Goal: Task Accomplishment & Management: Use online tool/utility

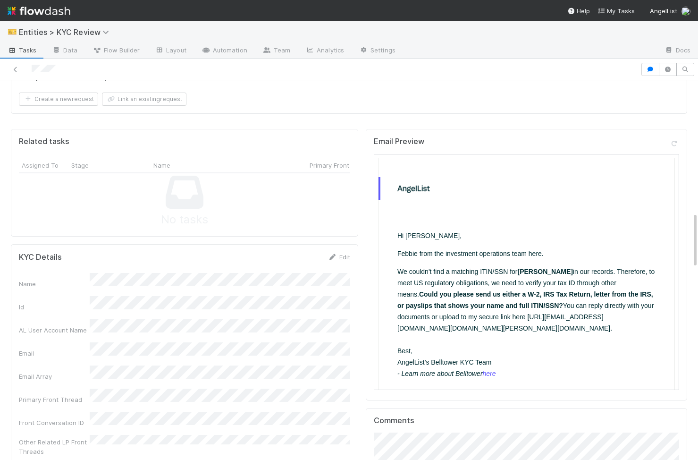
scroll to position [1044, 0]
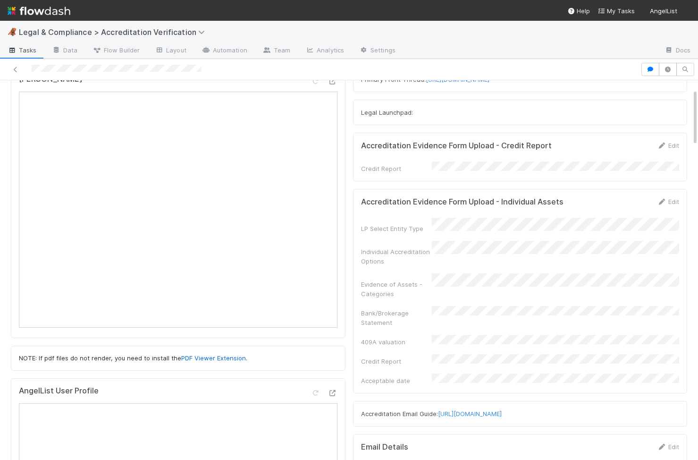
scroll to position [89, 0]
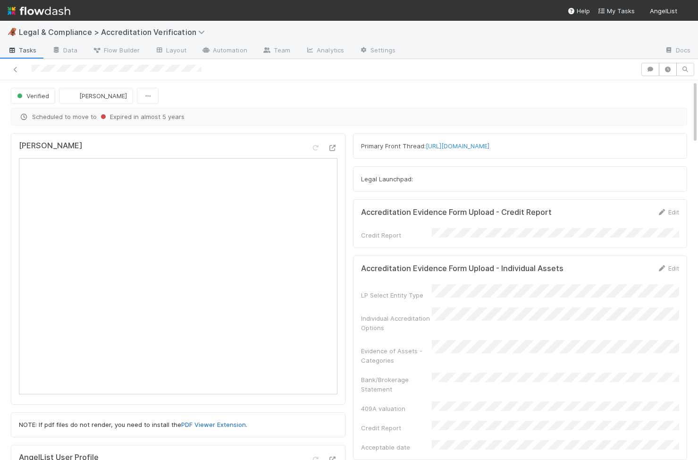
scroll to position [1, 0]
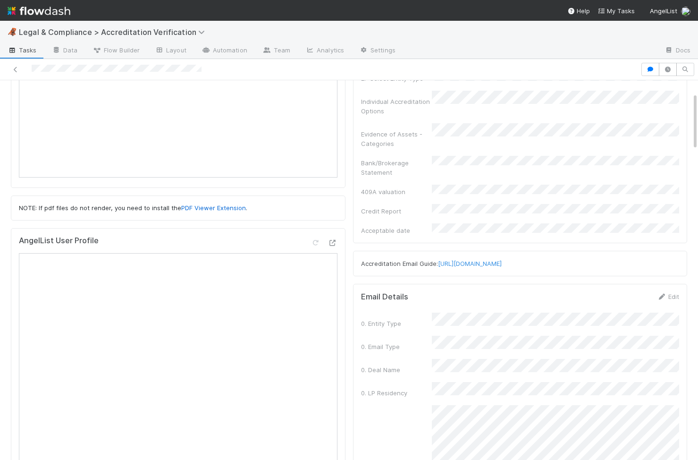
scroll to position [239, 0]
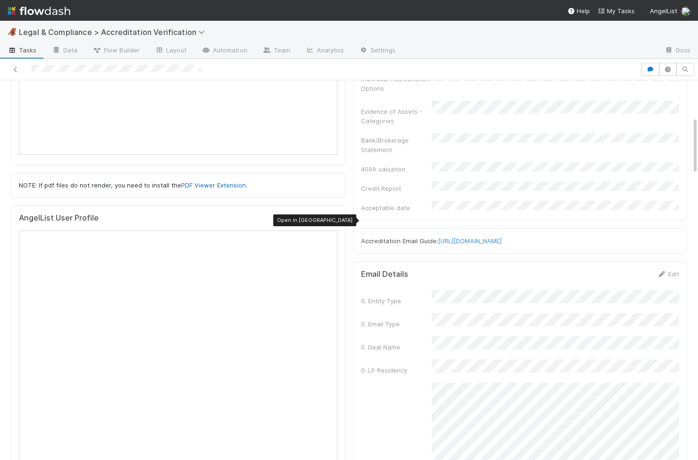
click at [334, 223] on icon at bounding box center [332, 220] width 9 height 6
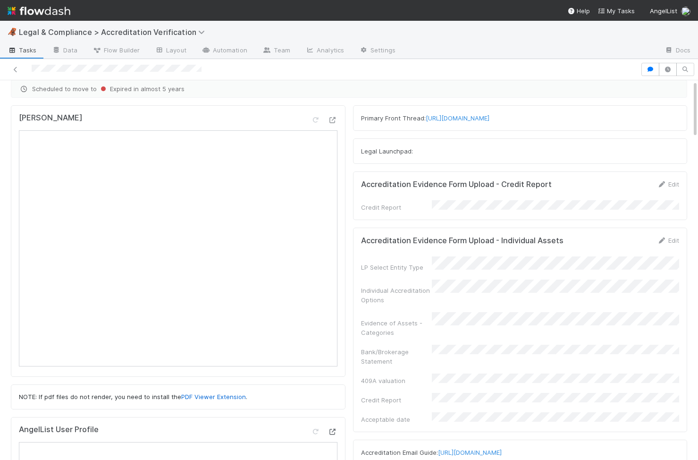
scroll to position [0, 0]
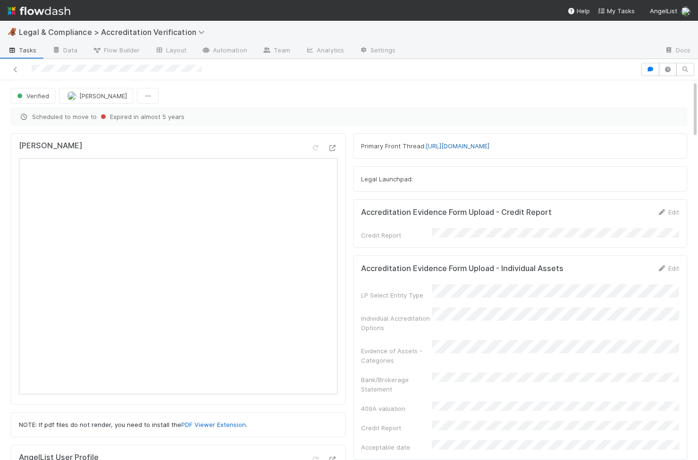
click at [487, 145] on link "https://app.frontapp.com/open/cnv_qenwljb" at bounding box center [458, 146] width 64 height 8
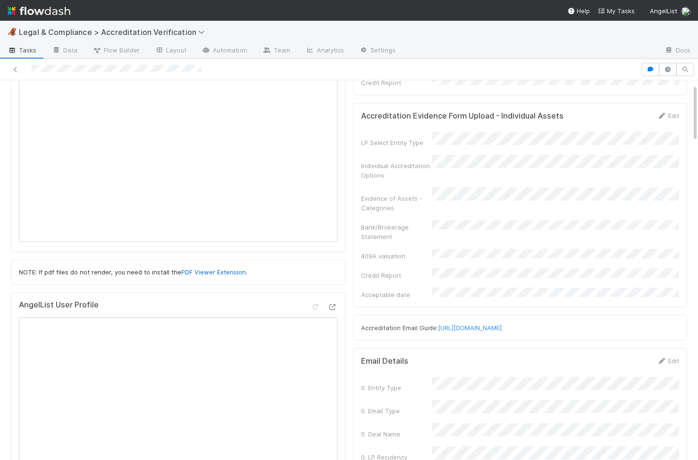
scroll to position [201, 0]
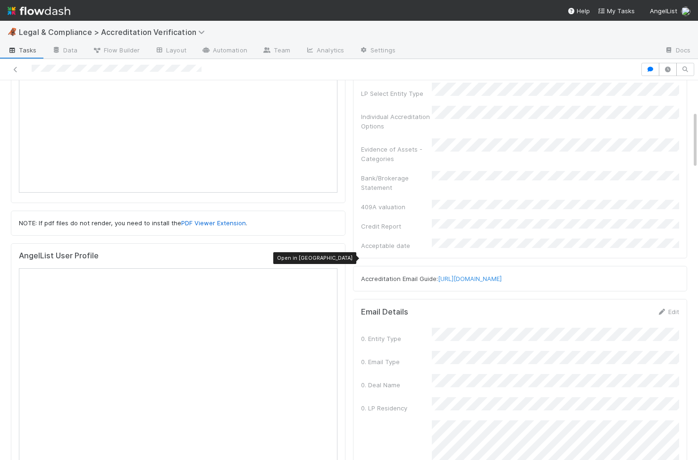
click at [333, 259] on icon at bounding box center [332, 258] width 9 height 6
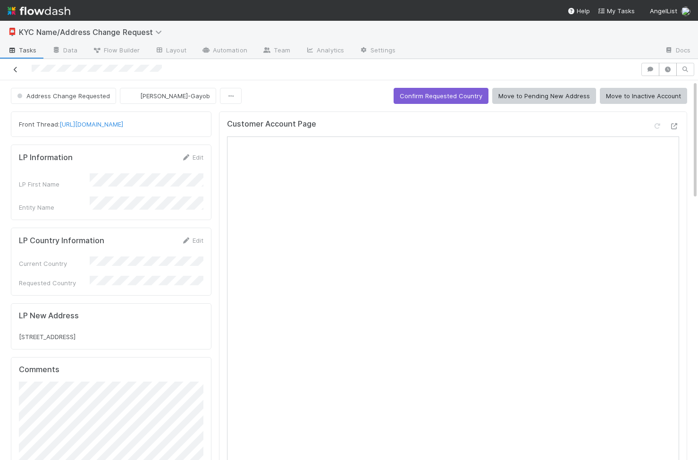
click at [16, 72] on link at bounding box center [15, 69] width 9 height 9
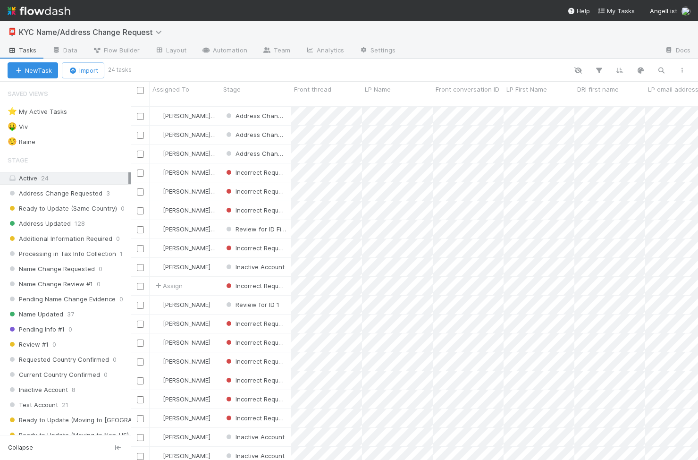
scroll to position [361, 567]
click at [659, 73] on icon "button" at bounding box center [660, 70] width 9 height 8
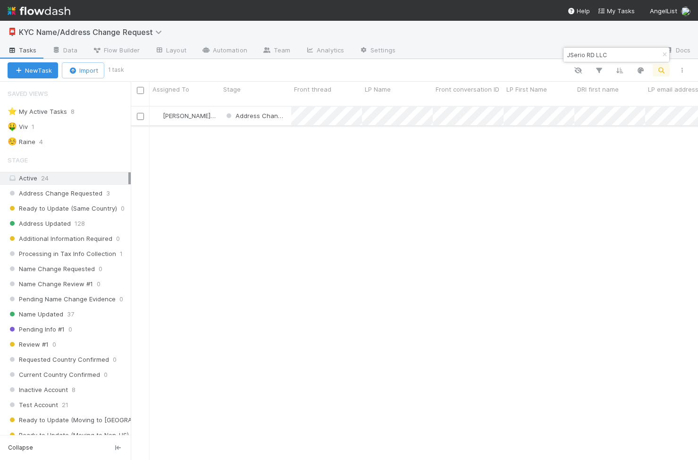
type input "JSerio RD LLC"
click at [84, 123] on div "🤑 Viv 1" at bounding box center [69, 127] width 123 height 12
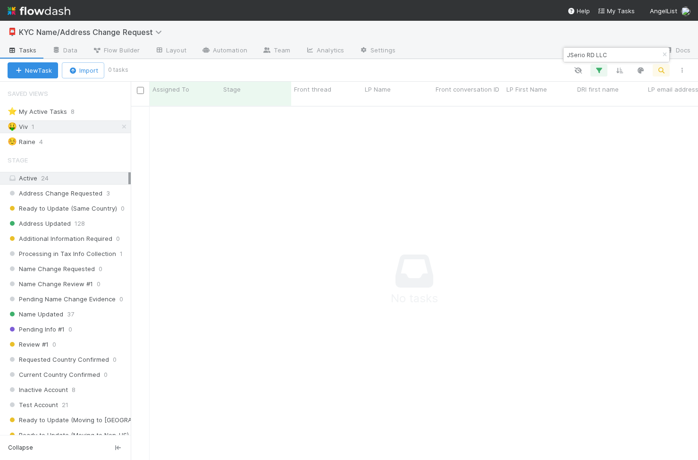
scroll to position [361, 567]
click at [666, 53] on icon "button" at bounding box center [664, 55] width 9 height 6
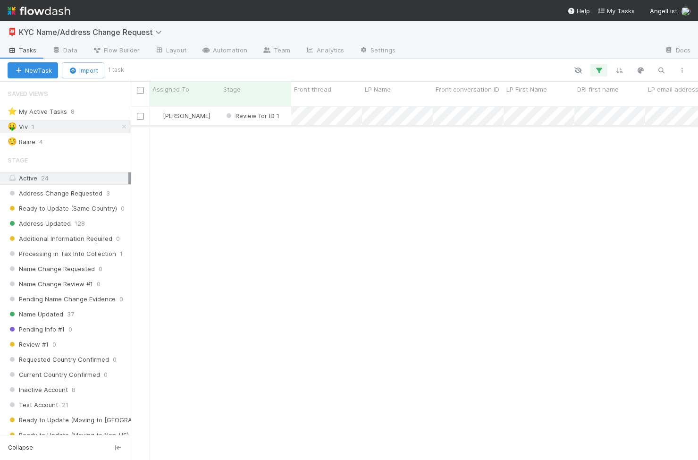
click at [201, 111] on div "[PERSON_NAME]" at bounding box center [185, 116] width 71 height 18
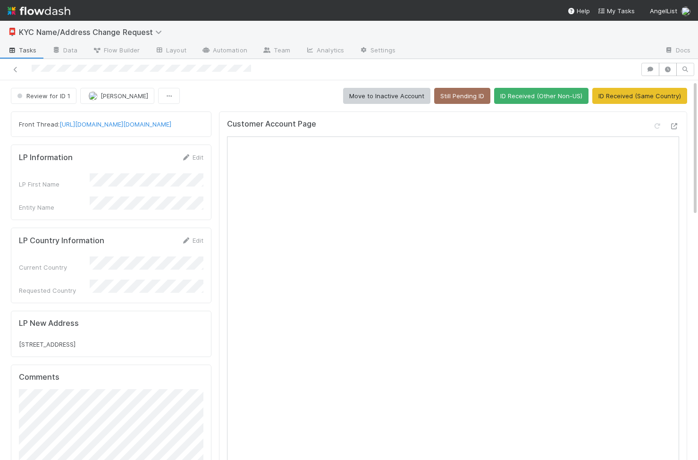
scroll to position [192, 184]
click at [17, 70] on icon at bounding box center [15, 70] width 9 height 6
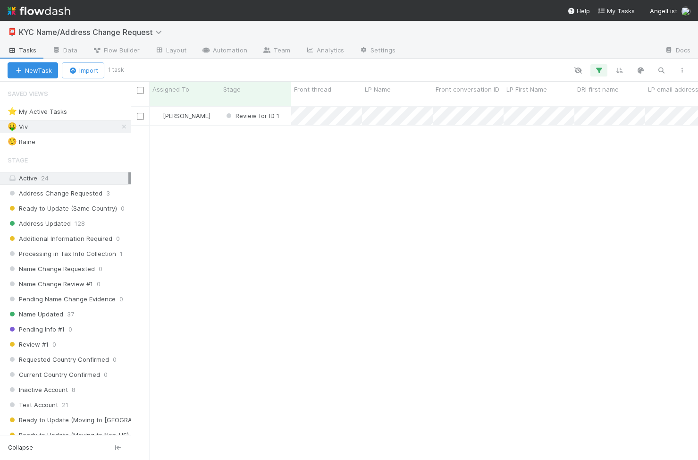
scroll to position [361, 567]
click at [72, 143] on div "☺️ Raine 4" at bounding box center [69, 142] width 123 height 12
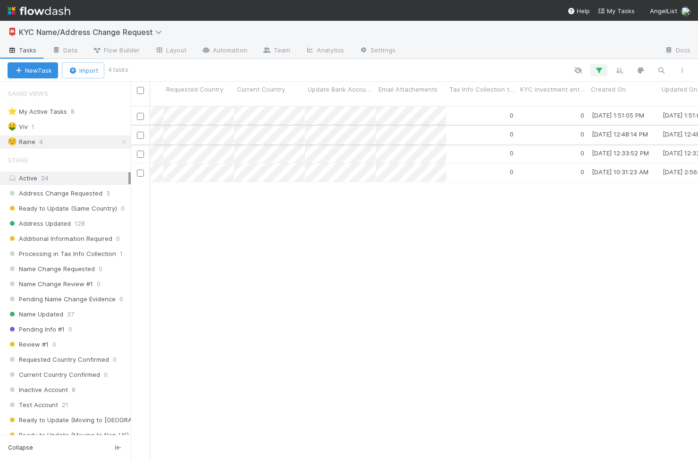
scroll to position [0, 1196]
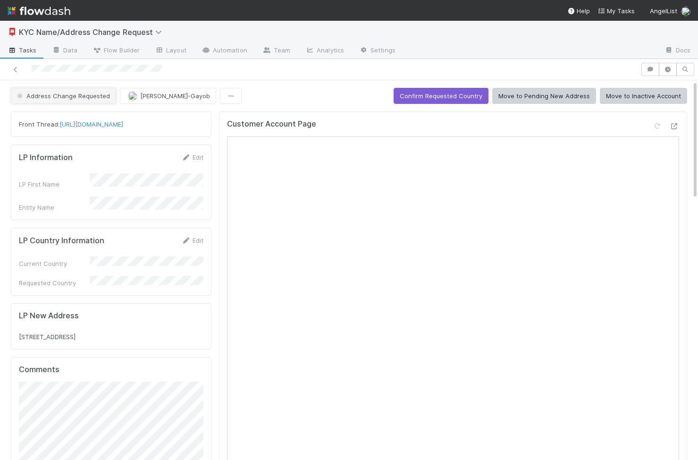
click at [90, 95] on span "Address Change Requested" at bounding box center [62, 96] width 95 height 8
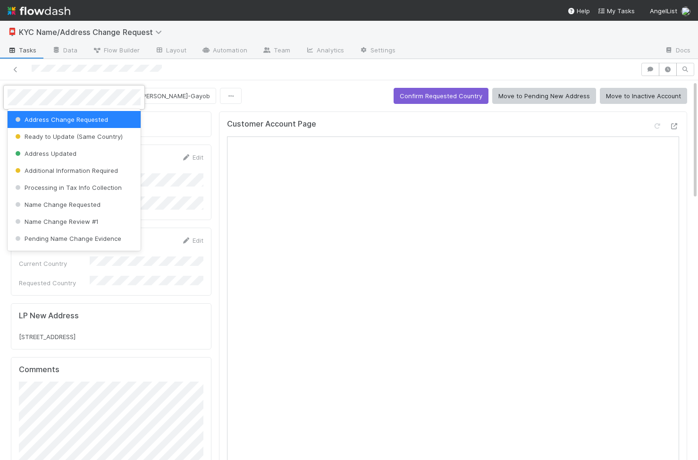
click at [449, 94] on div at bounding box center [349, 230] width 698 height 460
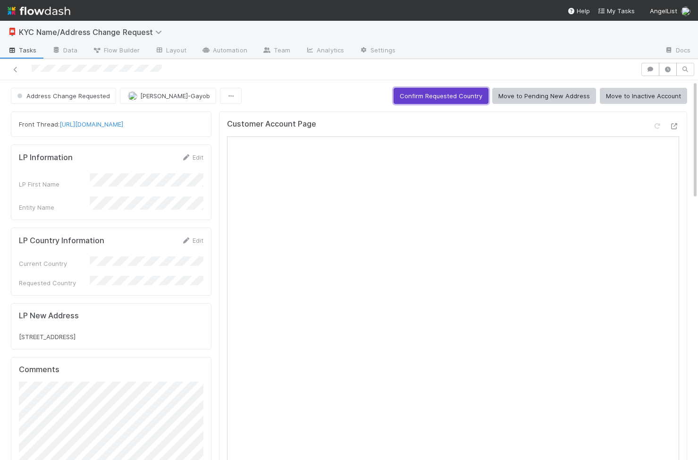
click at [449, 94] on button "Confirm Requested Country" at bounding box center [440, 96] width 95 height 16
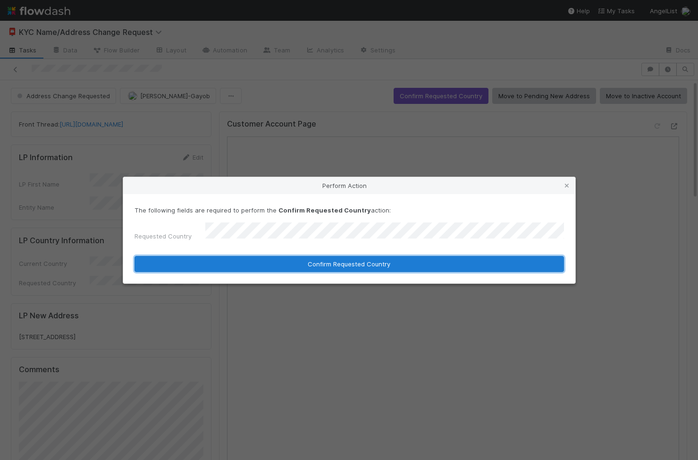
click at [439, 262] on button "Confirm Requested Country" at bounding box center [348, 264] width 429 height 16
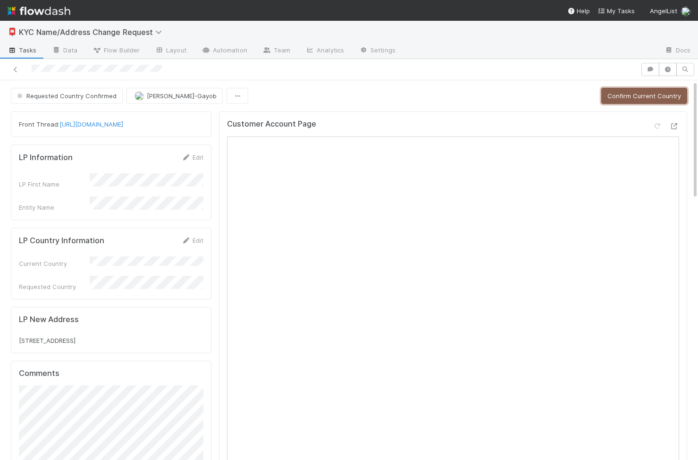
click at [656, 90] on button "Confirm Current Country" at bounding box center [644, 96] width 86 height 16
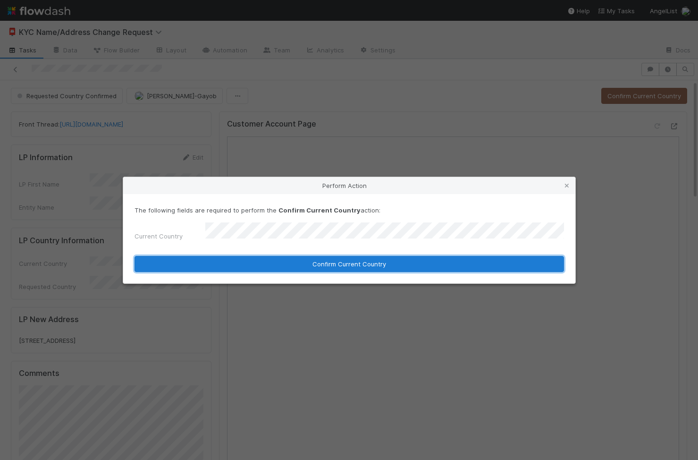
click at [409, 257] on button "Confirm Current Country" at bounding box center [348, 264] width 429 height 16
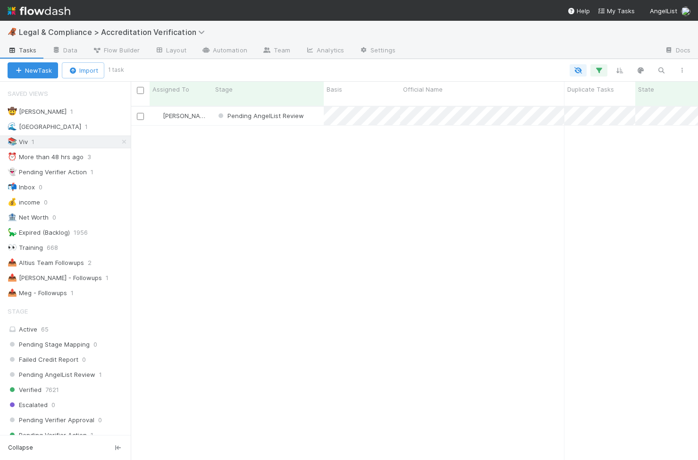
scroll to position [361, 567]
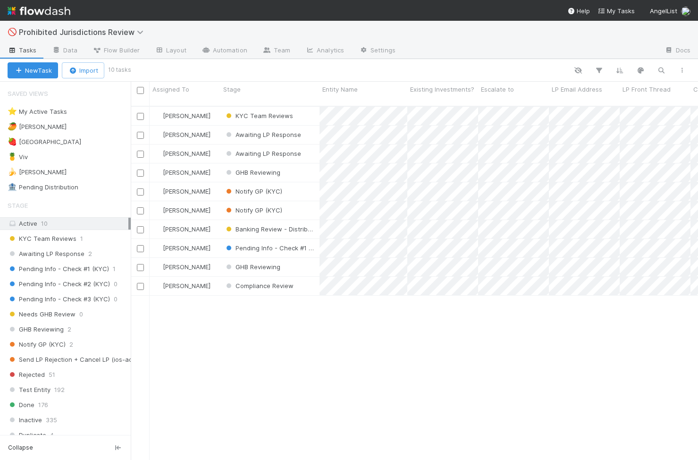
scroll to position [0, 0]
click at [70, 159] on div "🍍 Viv 2" at bounding box center [69, 157] width 123 height 12
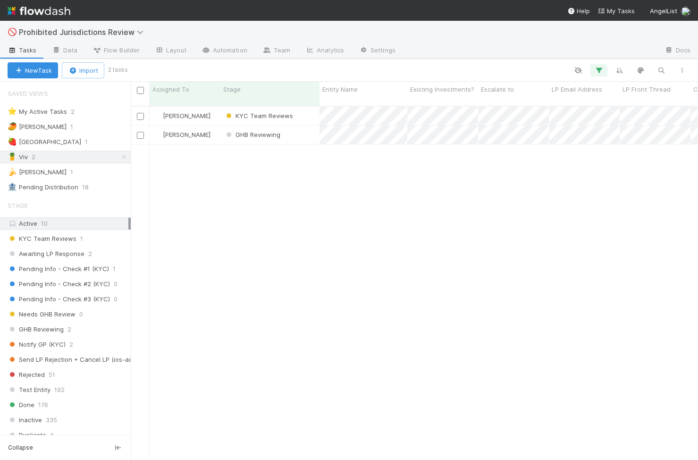
scroll to position [361, 567]
click at [308, 107] on div "KYC Team Reviews" at bounding box center [269, 116] width 99 height 18
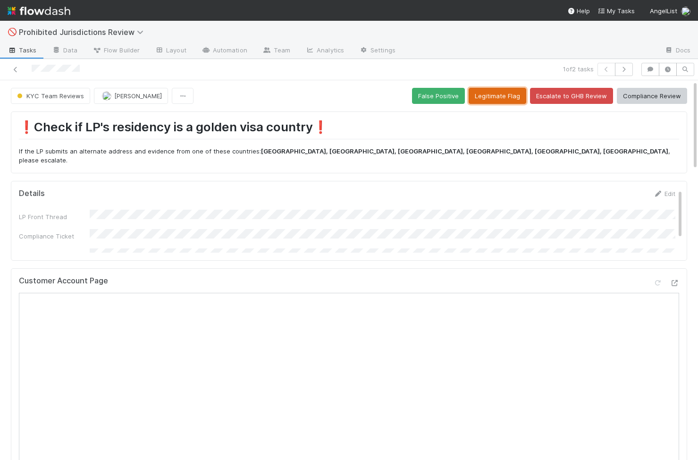
click at [502, 95] on button "Legitimate Flag" at bounding box center [497, 96] width 58 height 16
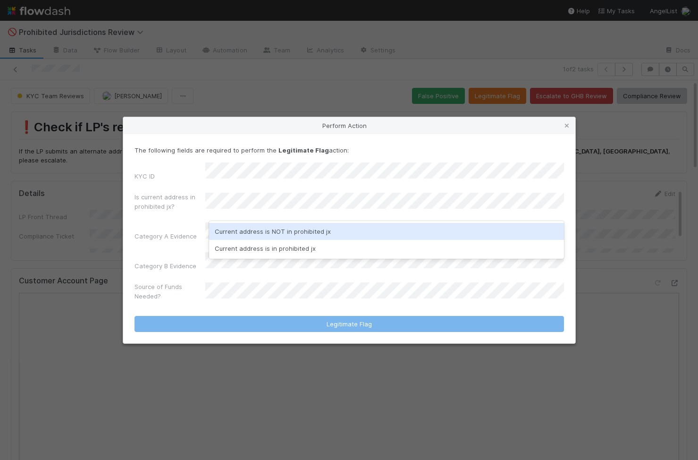
click at [248, 234] on div "Current address is NOT in prohibited jx" at bounding box center [386, 231] width 355 height 17
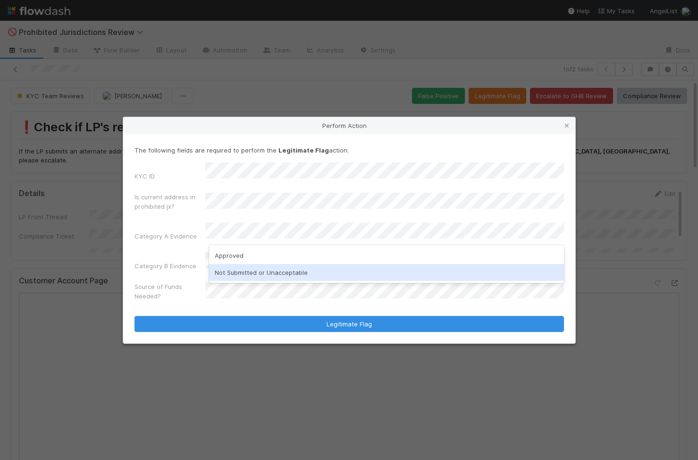
click at [248, 269] on div "Not Submitted or Unacceptable" at bounding box center [386, 272] width 355 height 17
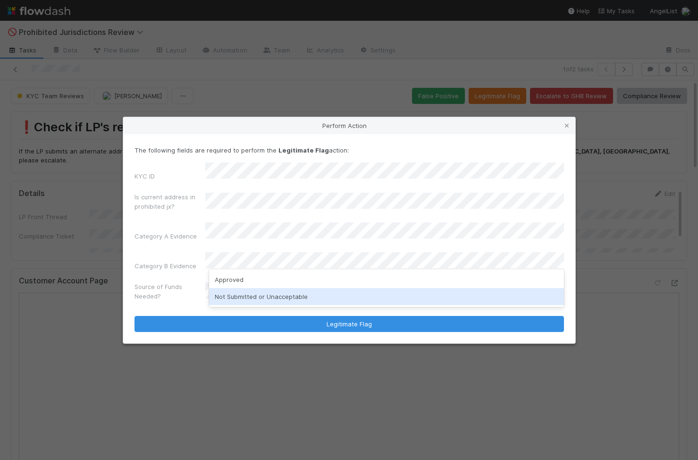
click at [243, 303] on div "Not Submitted or Unacceptable" at bounding box center [386, 296] width 355 height 17
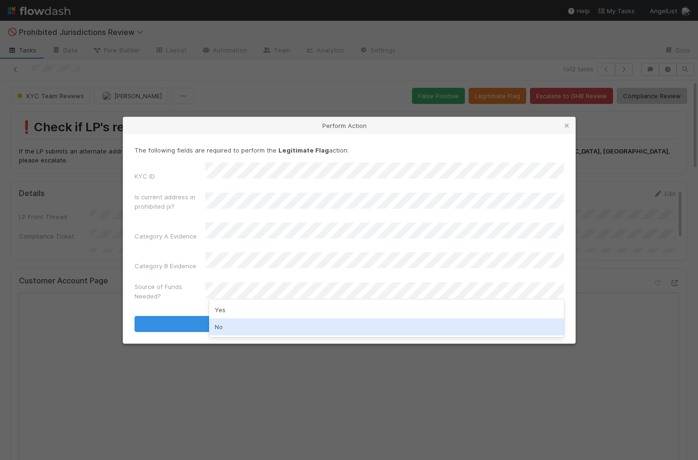
click at [233, 332] on div "No" at bounding box center [386, 326] width 355 height 17
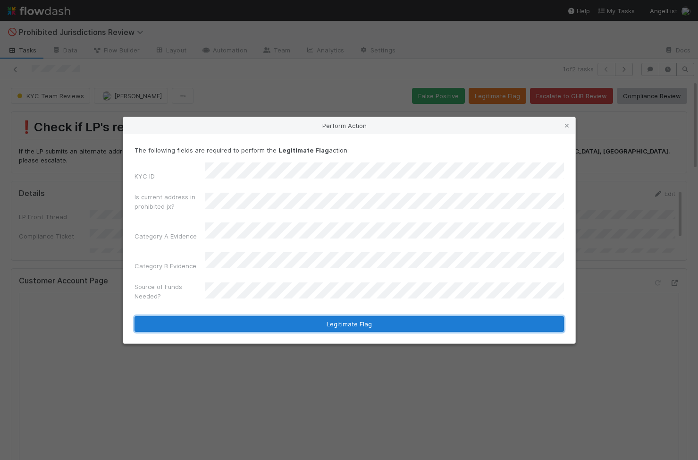
click at [272, 319] on button "Legitimate Flag" at bounding box center [348, 324] width 429 height 16
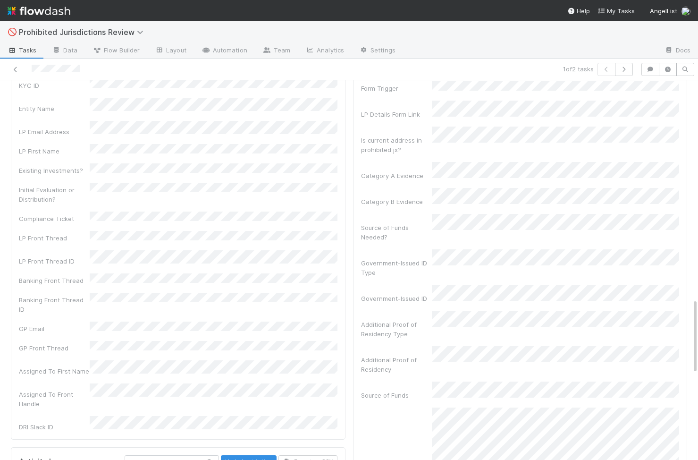
scroll to position [694, 0]
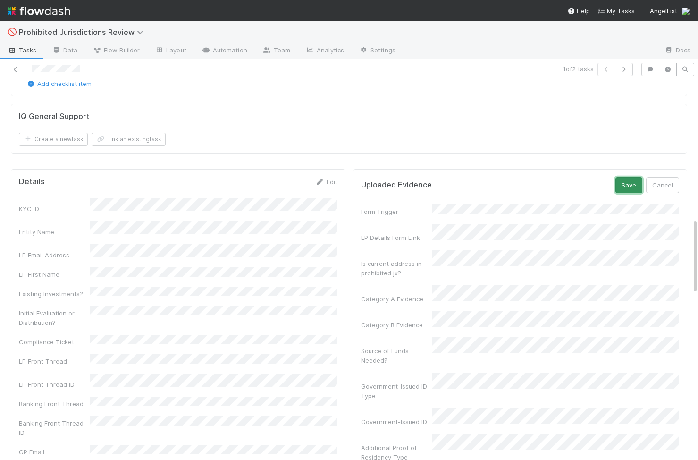
click at [630, 177] on button "Save" at bounding box center [628, 185] width 27 height 16
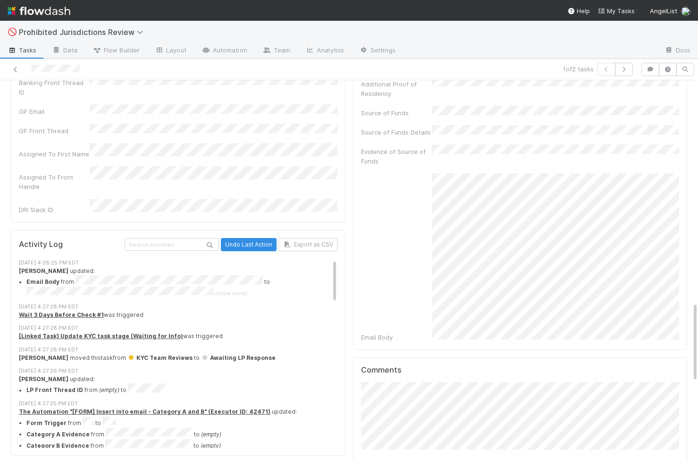
scroll to position [977, 0]
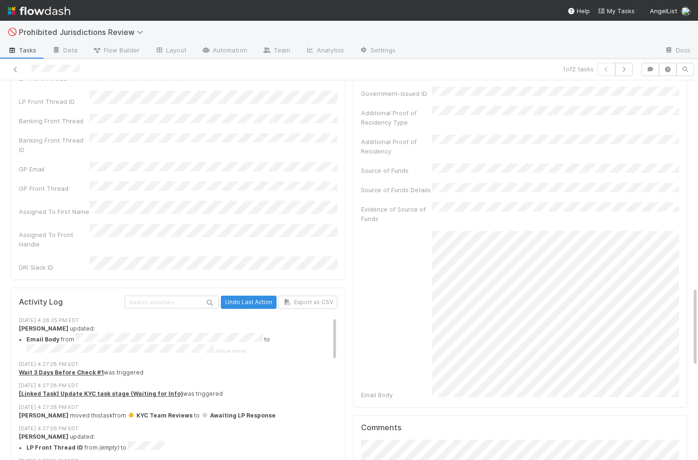
click at [426, 231] on div "Email Body" at bounding box center [520, 315] width 318 height 168
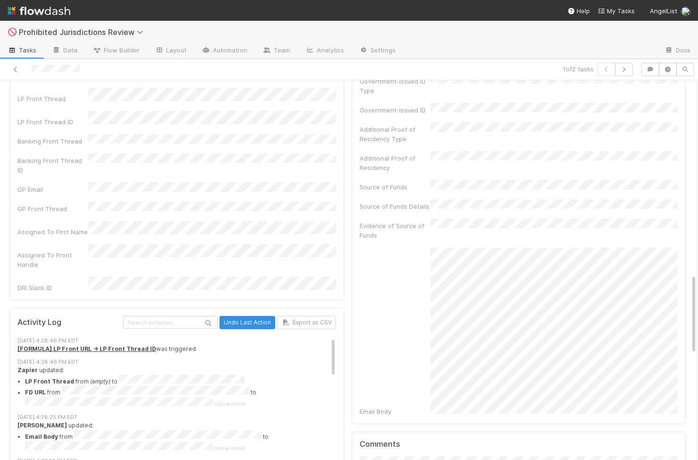
scroll to position [1036, 0]
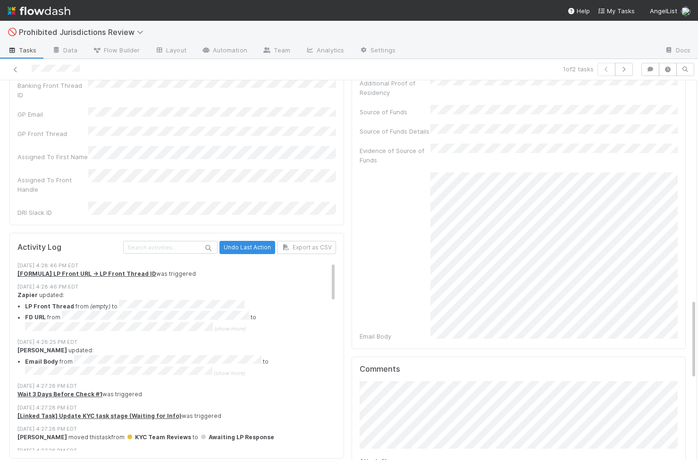
click at [427, 190] on div "Email Body" at bounding box center [518, 256] width 318 height 168
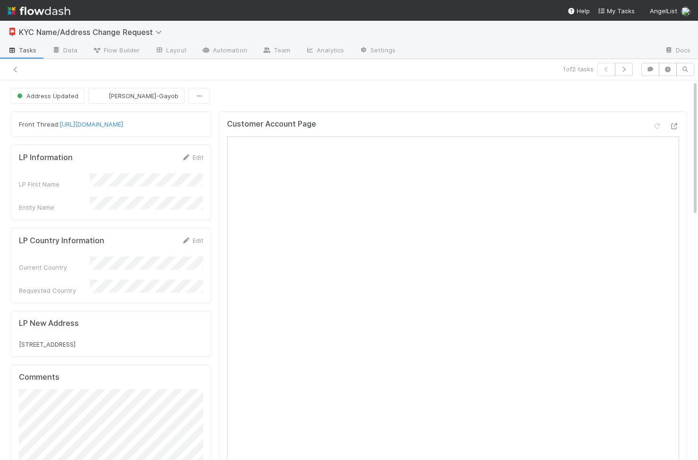
scroll to position [0, 0]
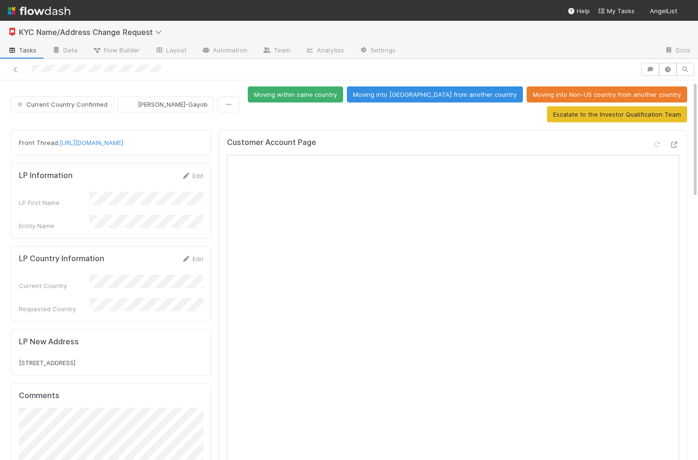
scroll to position [103, 0]
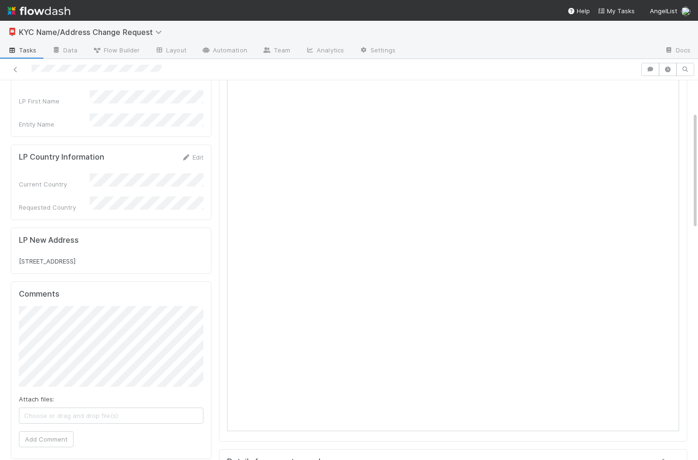
drag, startPoint x: 127, startPoint y: 250, endPoint x: 13, endPoint y: 249, distance: 114.6
click at [13, 249] on div "LP New Address [STREET_ADDRESS]" at bounding box center [111, 250] width 201 height 46
copy span "[STREET_ADDRESS]"
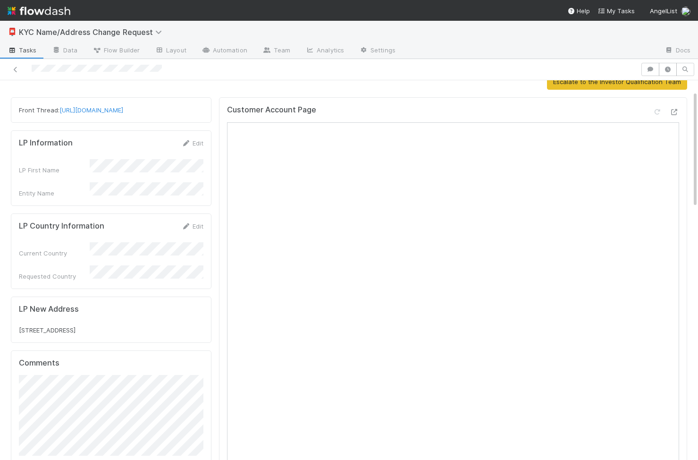
scroll to position [0, 0]
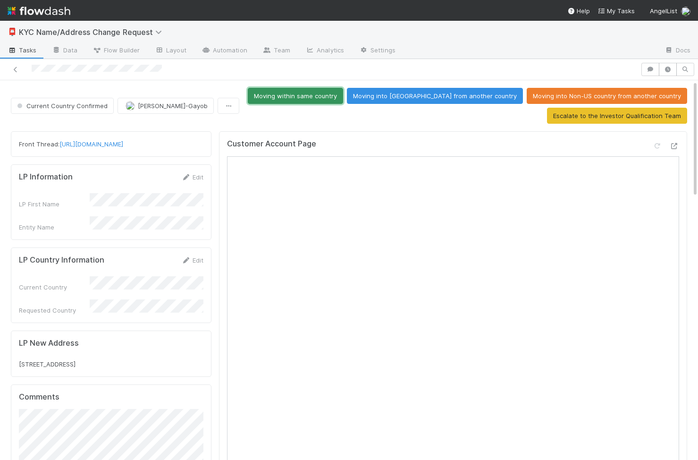
click at [343, 97] on button "Moving within same country" at bounding box center [295, 96] width 95 height 16
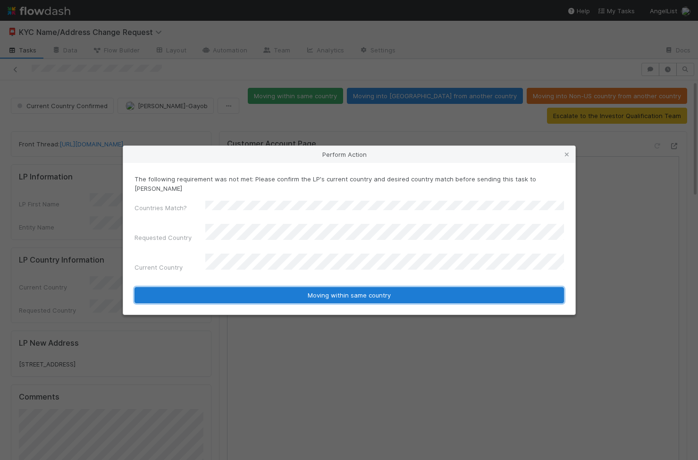
click at [259, 287] on button "Moving within same country" at bounding box center [348, 295] width 429 height 16
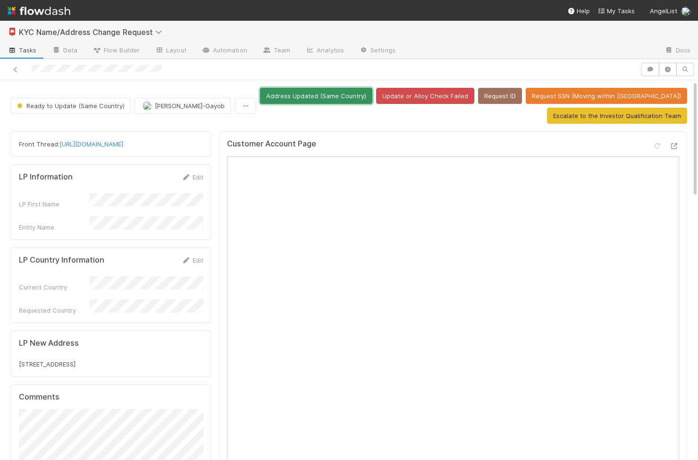
click at [372, 97] on button "Address Updated (Same Country)" at bounding box center [316, 96] width 112 height 16
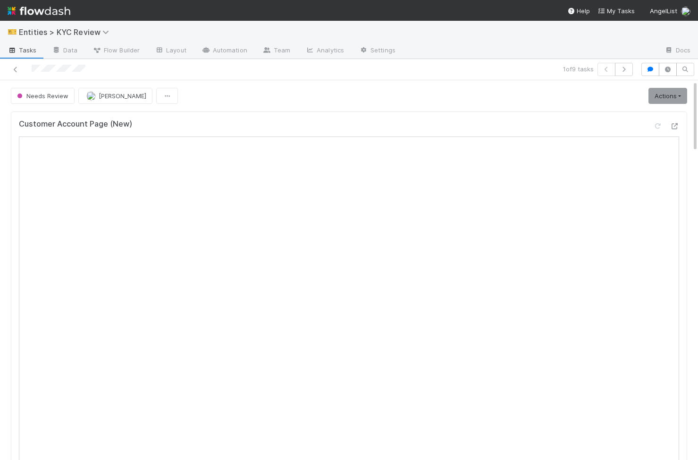
click at [671, 100] on link "Actions" at bounding box center [667, 96] width 39 height 16
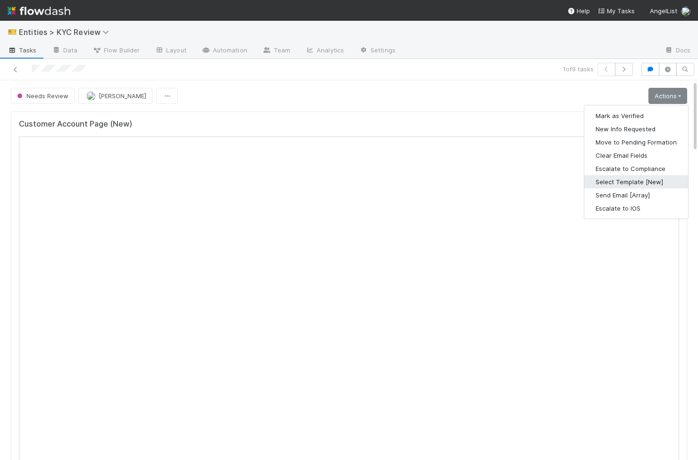
click at [641, 178] on button "Select Template [New]" at bounding box center [636, 181] width 104 height 13
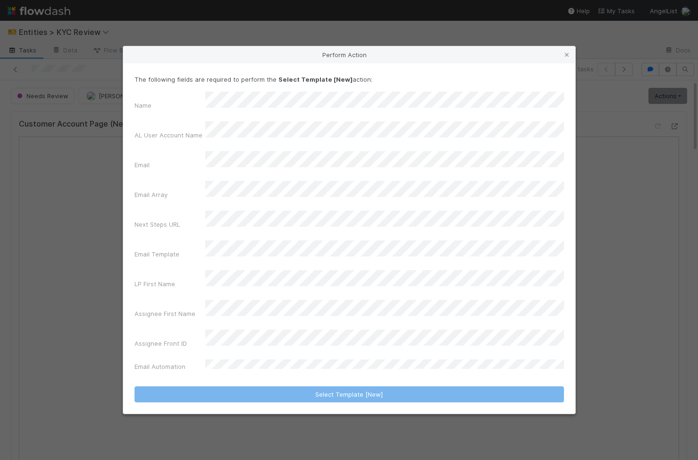
click at [249, 236] on div "Name AL User Account Name Email Email Array Next Steps URL Email Template LP Fi…" at bounding box center [348, 233] width 429 height 283
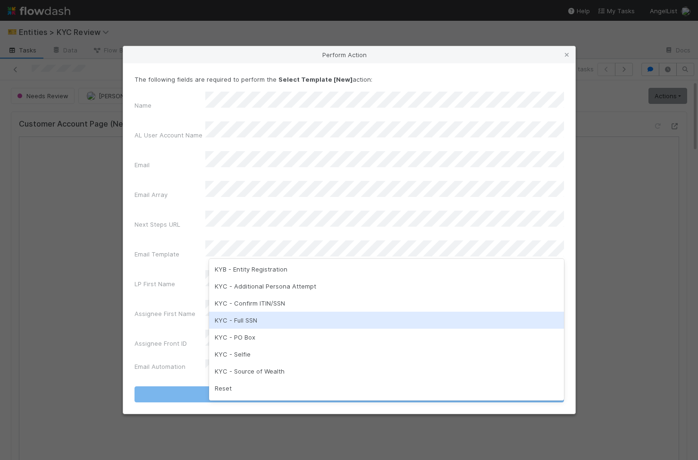
scroll to position [210, 0]
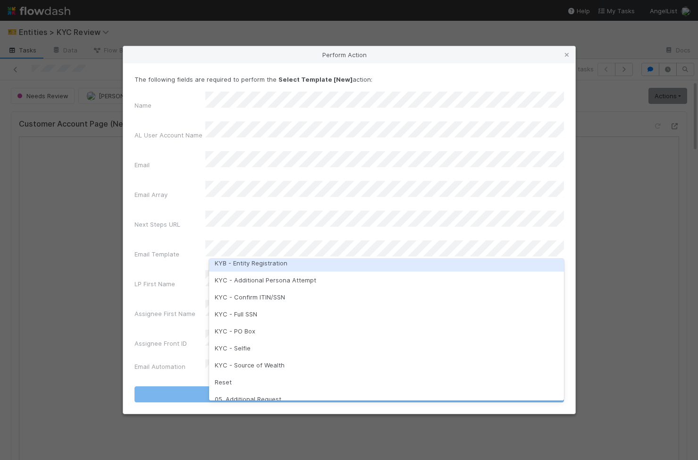
click at [272, 267] on div "KYB - Entity Registration" at bounding box center [386, 262] width 355 height 17
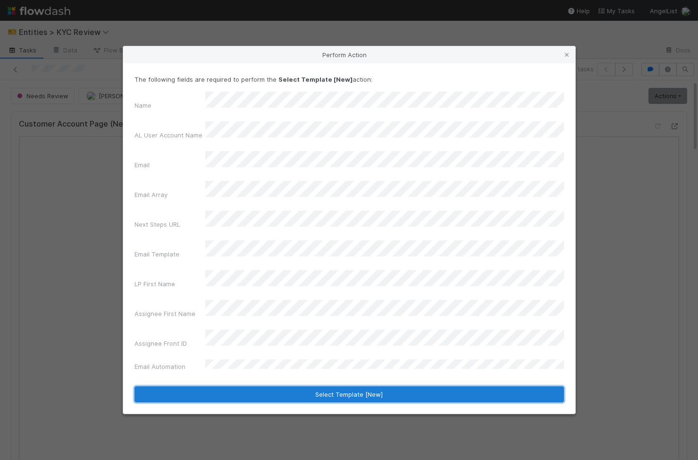
click at [273, 386] on button "Select Template [New]" at bounding box center [348, 394] width 429 height 16
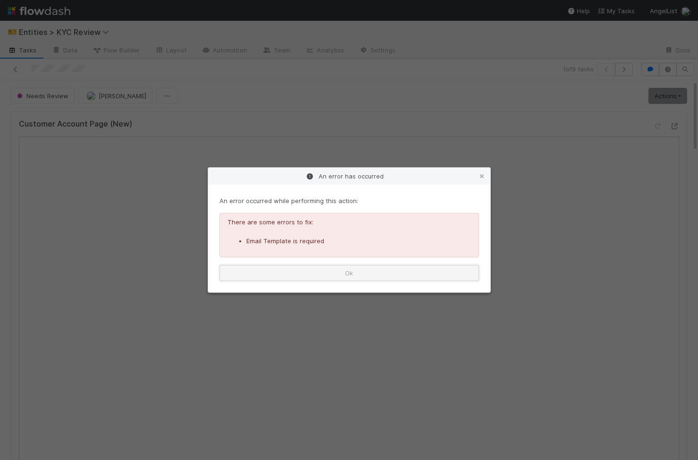
click at [296, 265] on button "Ok" at bounding box center [348, 273] width 259 height 16
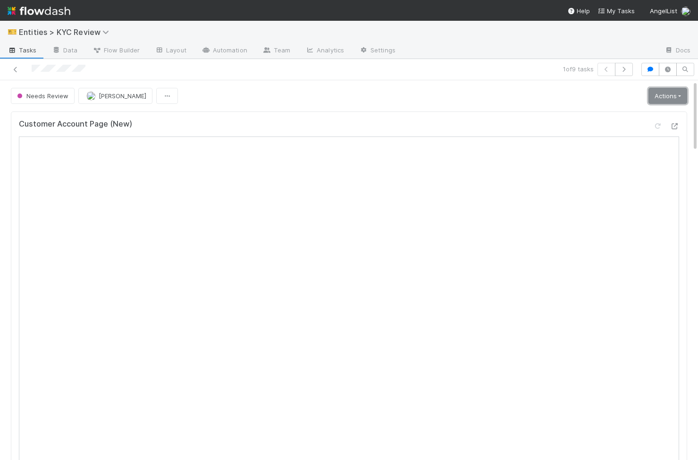
click at [666, 89] on link "Actions" at bounding box center [667, 96] width 39 height 16
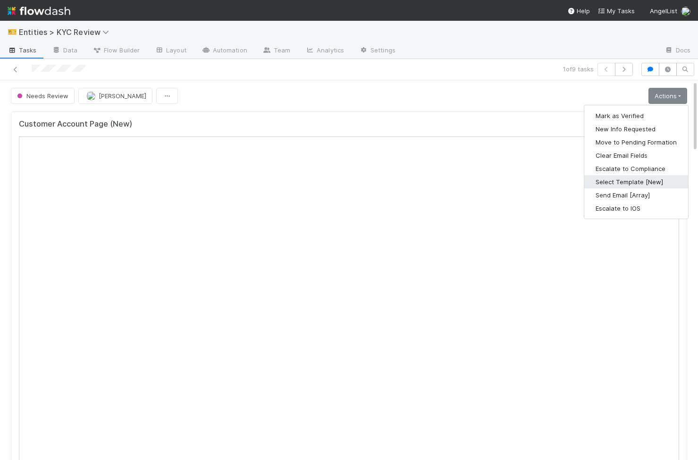
click at [654, 180] on button "Select Template [New]" at bounding box center [636, 181] width 104 height 13
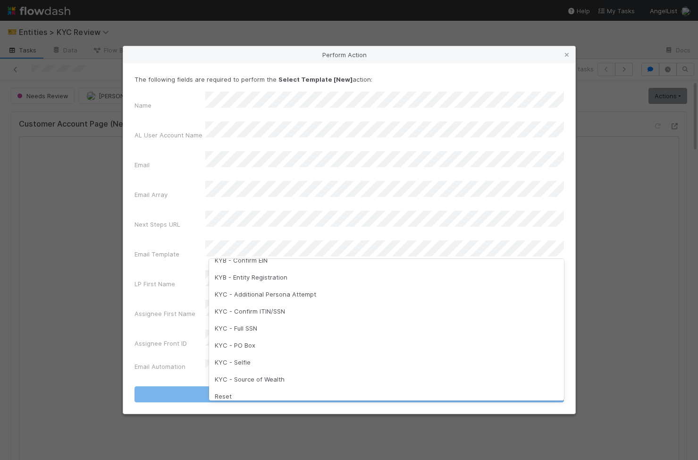
scroll to position [236, 0]
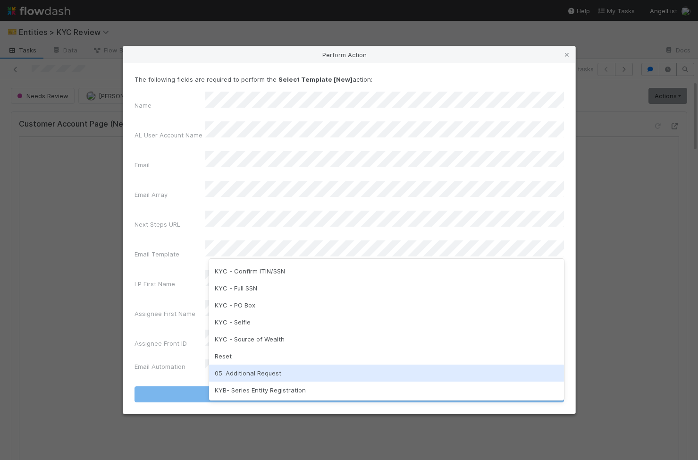
click at [298, 372] on div "05. Additional Request" at bounding box center [386, 372] width 355 height 17
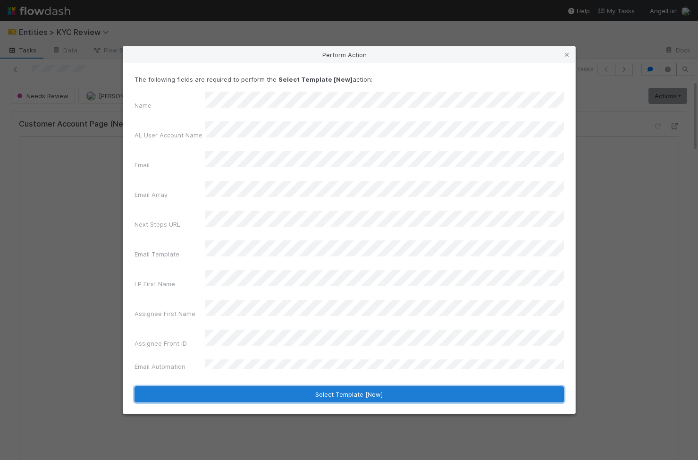
click at [298, 386] on button "Select Template [New]" at bounding box center [348, 394] width 429 height 16
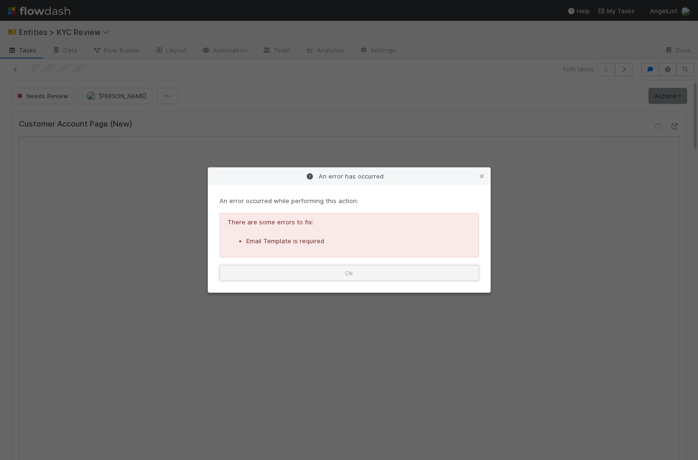
click at [401, 271] on button "Ok" at bounding box center [348, 273] width 259 height 16
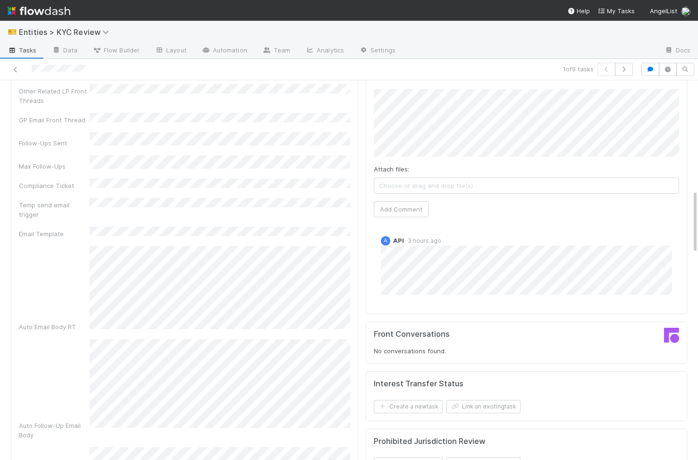
scroll to position [821, 0]
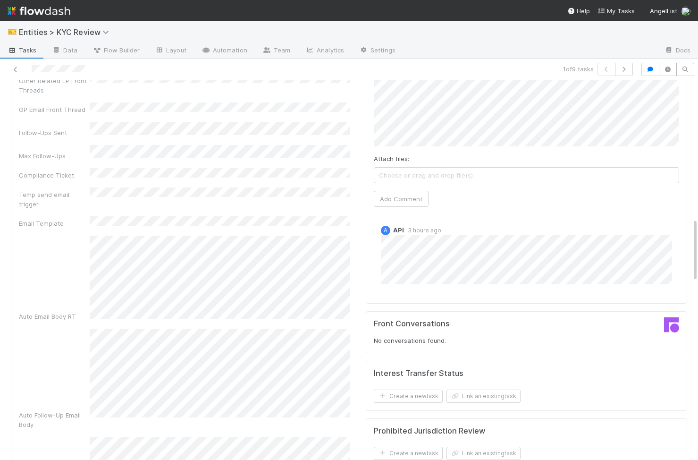
click at [87, 235] on div "Auto Email Body RT" at bounding box center [184, 277] width 331 height 85
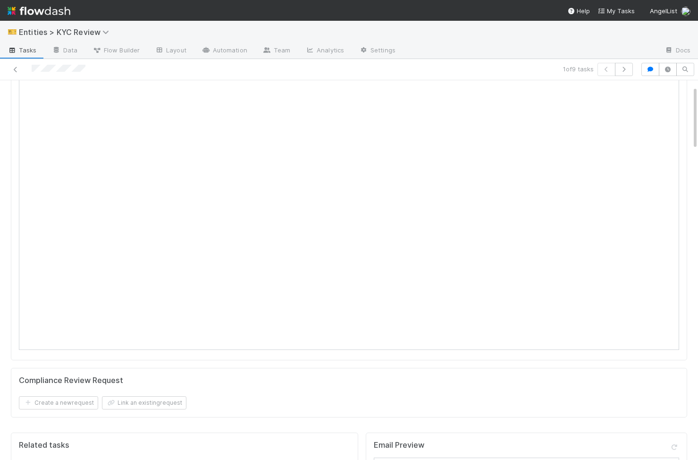
scroll to position [0, 0]
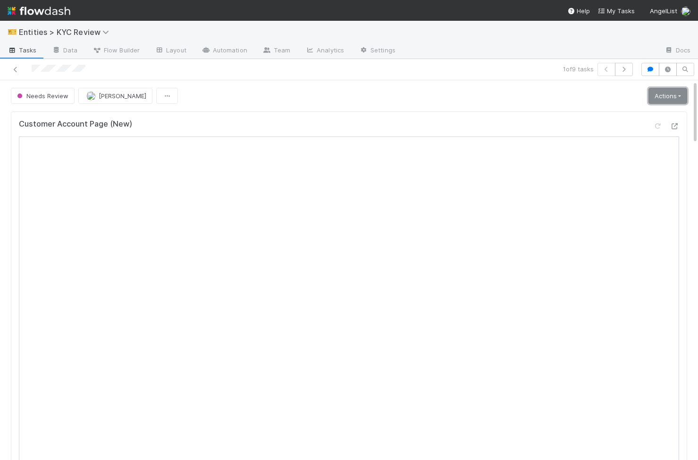
click at [657, 89] on link "Actions" at bounding box center [667, 96] width 39 height 16
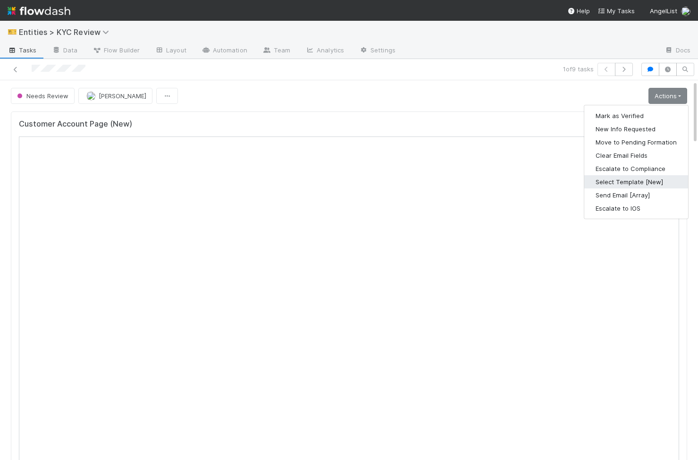
click at [646, 181] on button "Select Template [New]" at bounding box center [636, 181] width 104 height 13
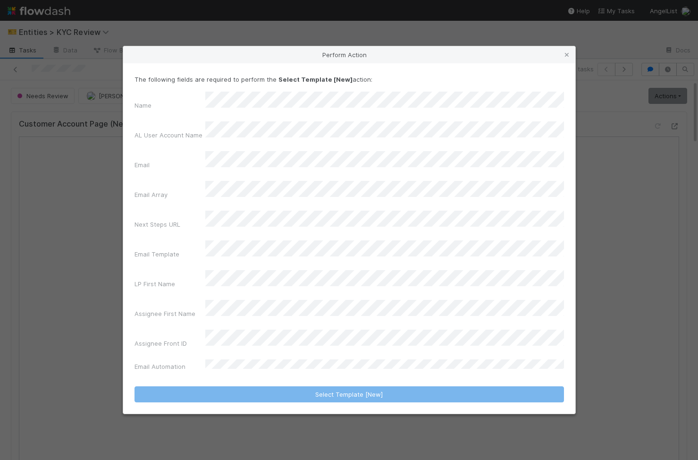
click at [363, 255] on div "Name AL User Account Name Email Email Array Next Steps URL Email Template LP Fi…" at bounding box center [348, 233] width 429 height 283
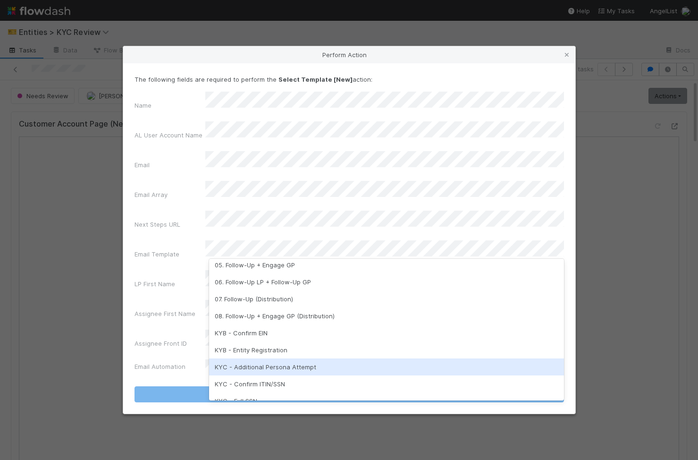
scroll to position [128, 0]
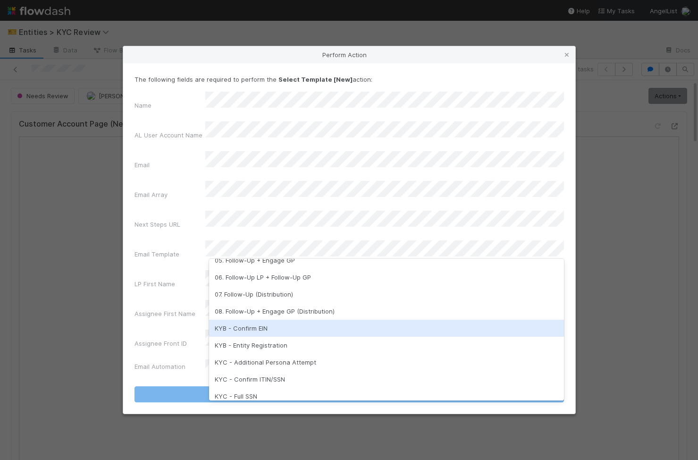
click at [333, 332] on div "KYB - Confirm EIN" at bounding box center [386, 327] width 355 height 17
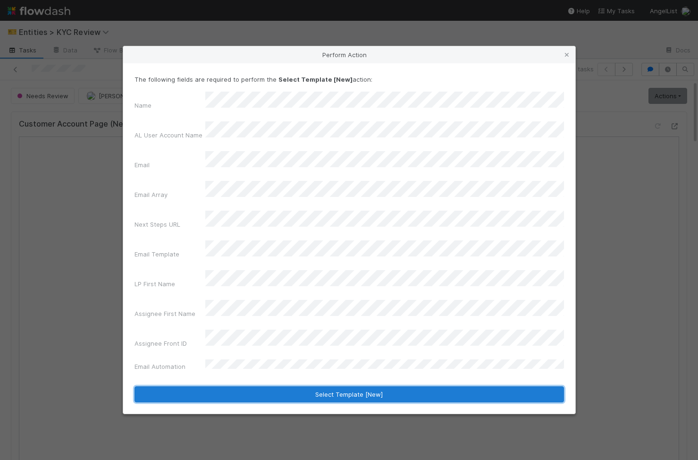
click at [328, 386] on button "Select Template [New]" at bounding box center [348, 394] width 429 height 16
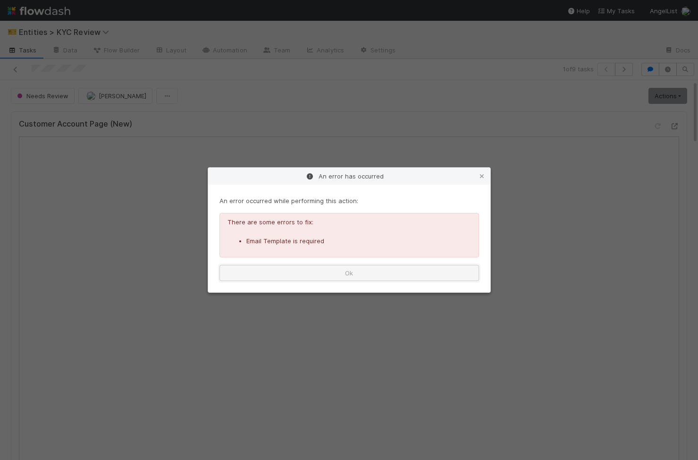
click at [412, 277] on button "Ok" at bounding box center [348, 273] width 259 height 16
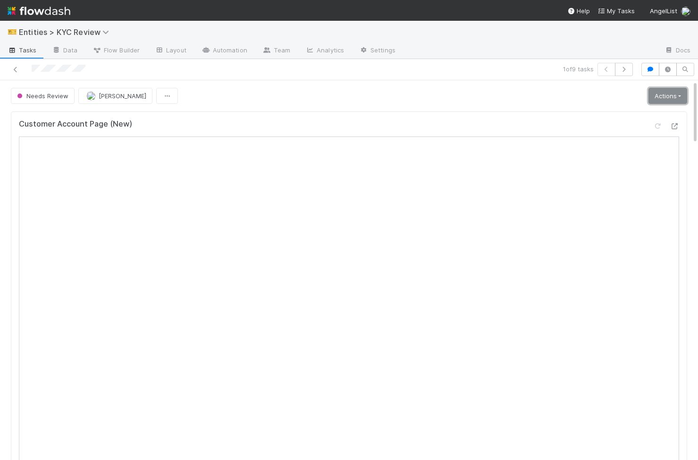
click at [681, 96] on link "Actions" at bounding box center [667, 96] width 39 height 16
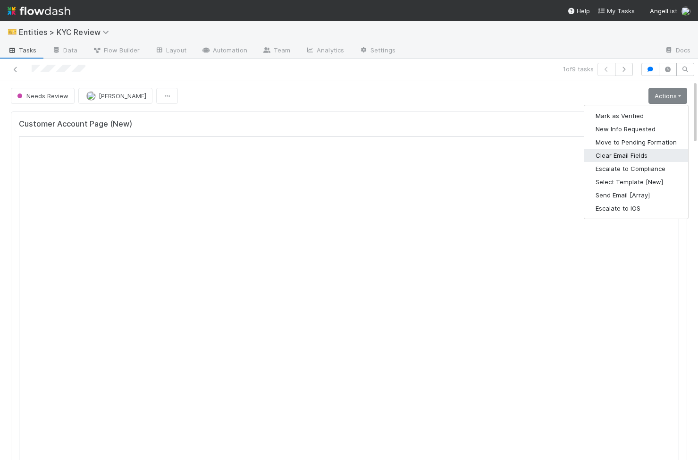
click at [633, 155] on button "Clear Email Fields" at bounding box center [636, 155] width 104 height 13
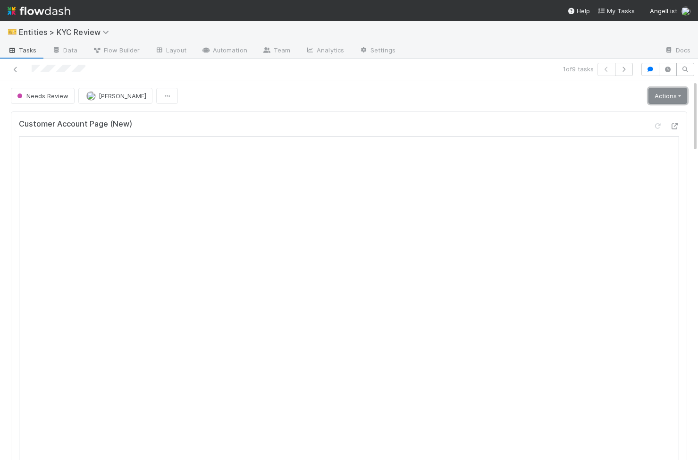
click at [681, 95] on link "Actions" at bounding box center [667, 96] width 39 height 16
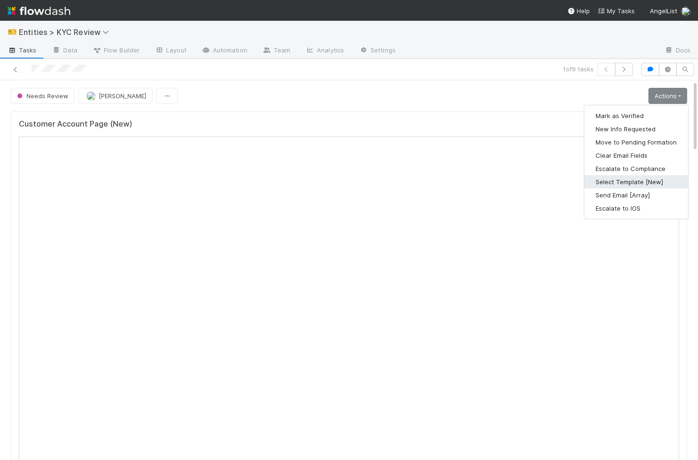
click at [646, 187] on button "Select Template [New]" at bounding box center [636, 181] width 104 height 13
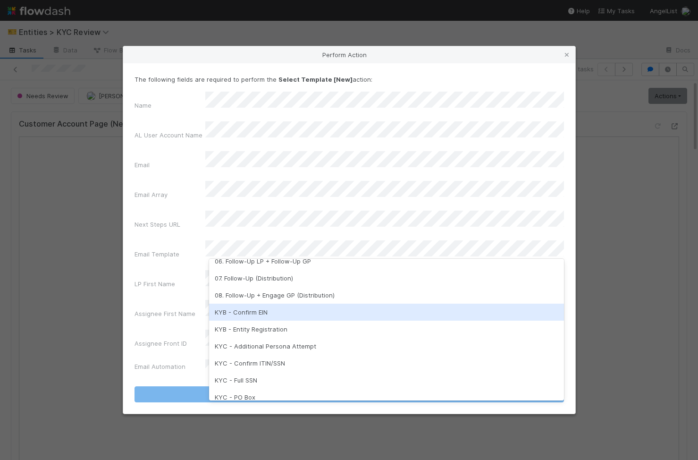
scroll to position [148, 0]
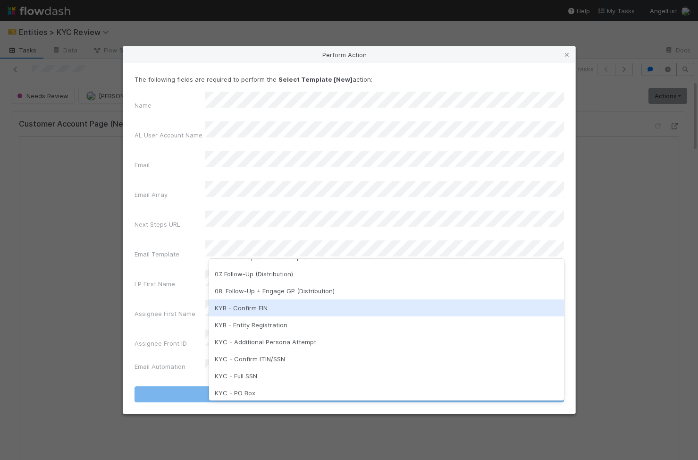
click at [296, 312] on div "KYB - Confirm EIN" at bounding box center [386, 307] width 355 height 17
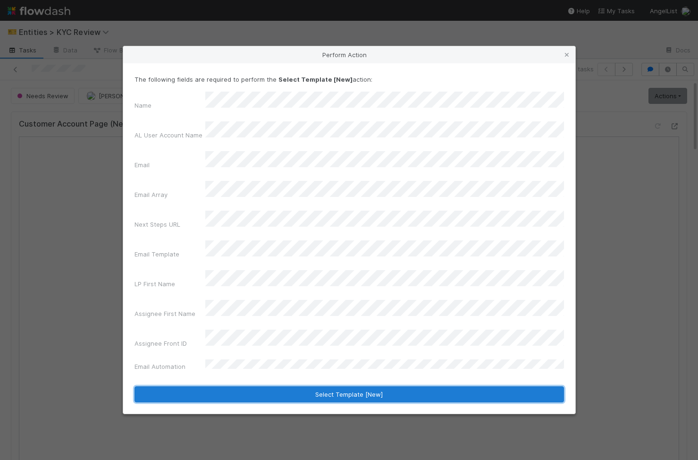
click at [351, 386] on button "Select Template [New]" at bounding box center [348, 394] width 429 height 16
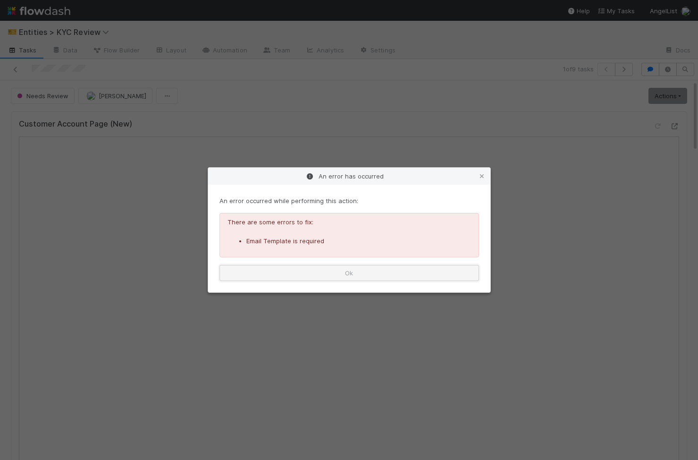
click at [443, 267] on button "Ok" at bounding box center [348, 273] width 259 height 16
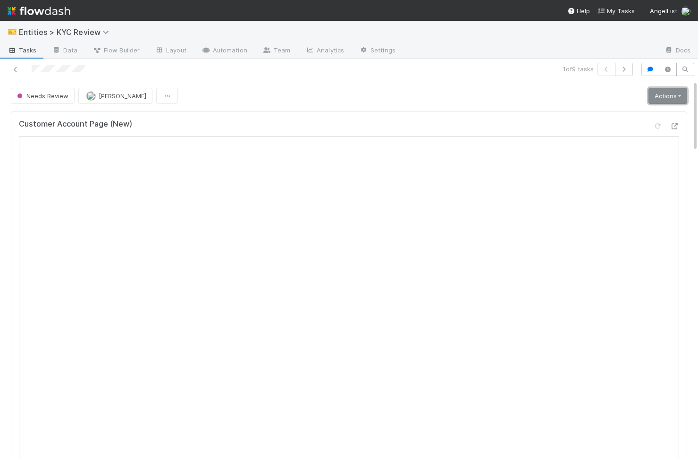
click at [667, 88] on link "Actions" at bounding box center [667, 96] width 39 height 16
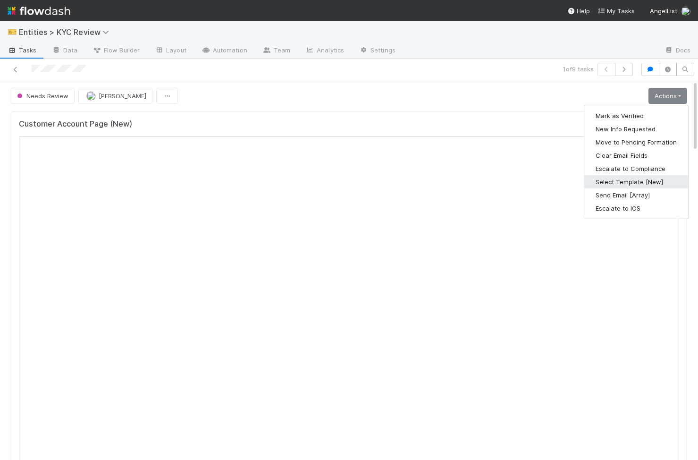
click at [652, 180] on button "Select Template [New]" at bounding box center [636, 181] width 104 height 13
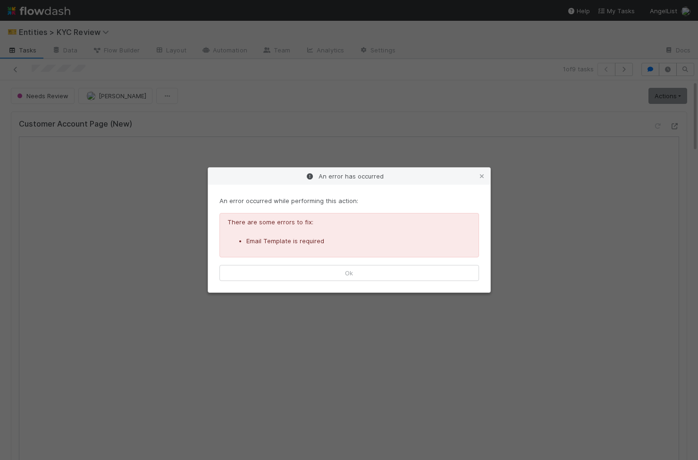
click at [664, 98] on div "An error has occurred An error occurred while performing this action: There are…" at bounding box center [349, 230] width 698 height 460
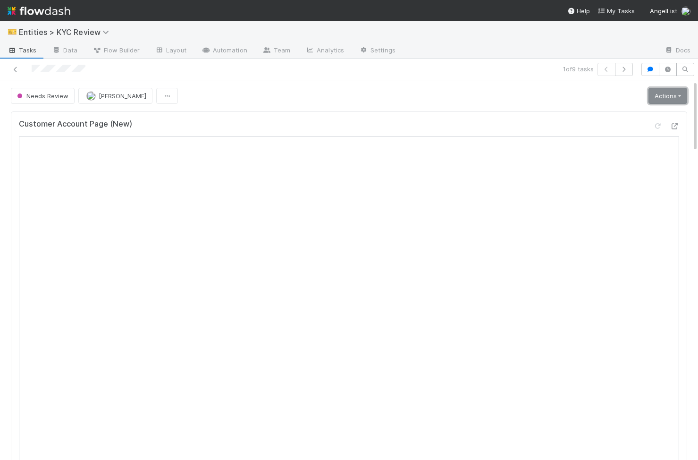
click at [657, 96] on link "Actions" at bounding box center [667, 96] width 39 height 16
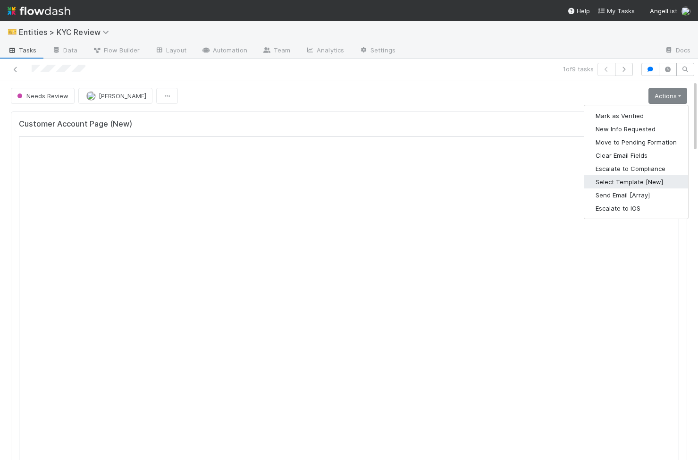
click at [624, 183] on button "Select Template [New]" at bounding box center [636, 181] width 104 height 13
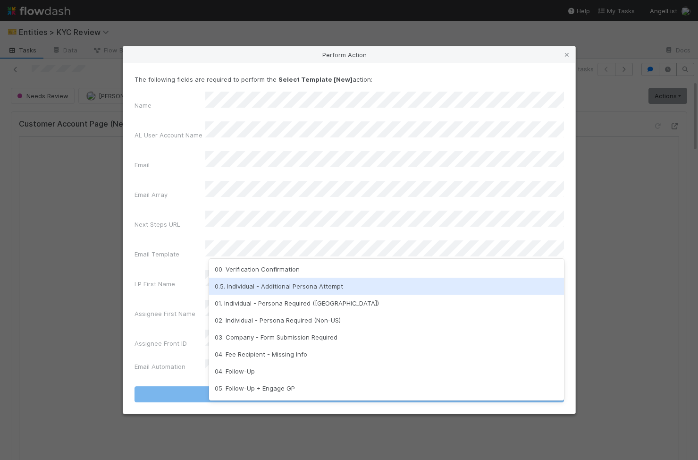
click at [312, 288] on div "0.5. Individual - Additional Persona Attempt" at bounding box center [386, 285] width 355 height 17
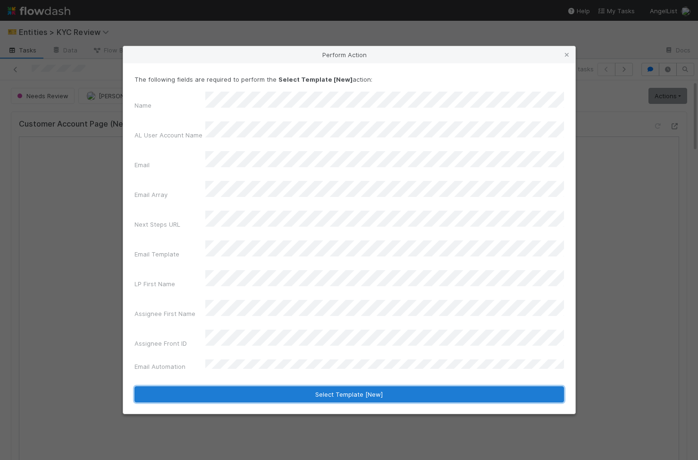
click at [313, 386] on button "Select Template [New]" at bounding box center [348, 394] width 429 height 16
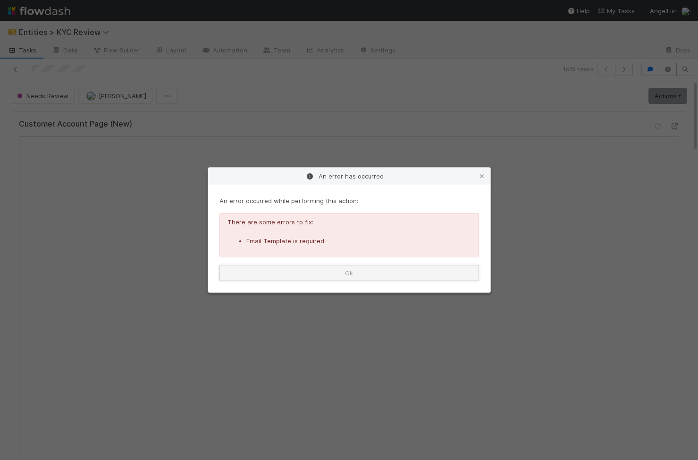
click at [334, 277] on button "Ok" at bounding box center [348, 273] width 259 height 16
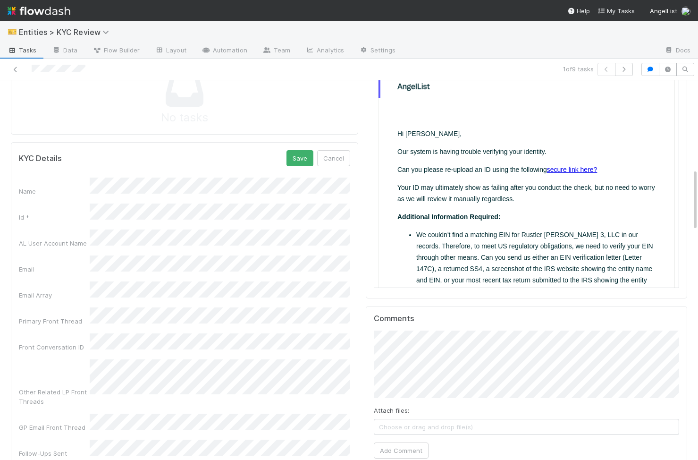
scroll to position [536, 0]
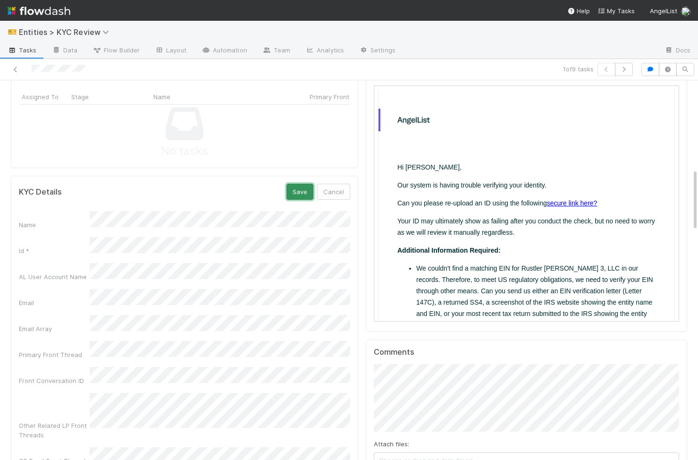
click at [299, 188] on button "Save" at bounding box center [299, 192] width 27 height 16
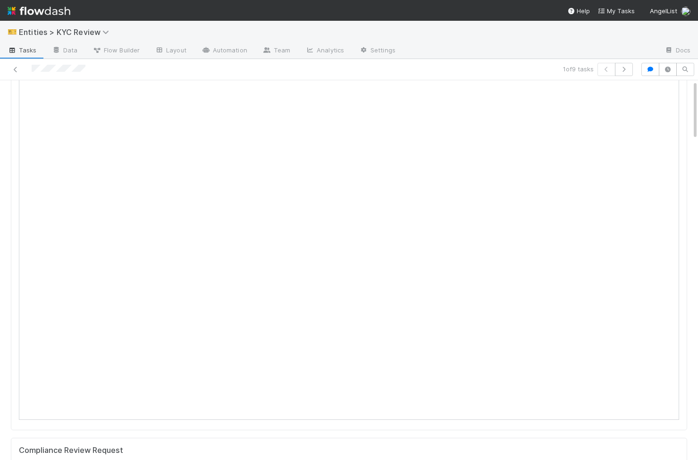
scroll to position [0, 0]
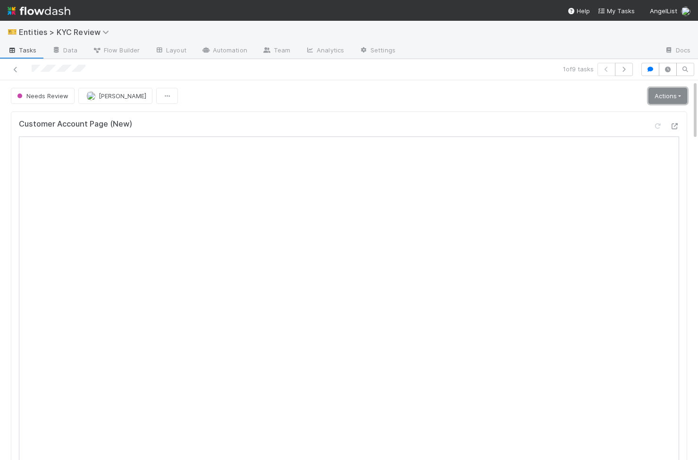
click at [675, 95] on link "Actions" at bounding box center [667, 96] width 39 height 16
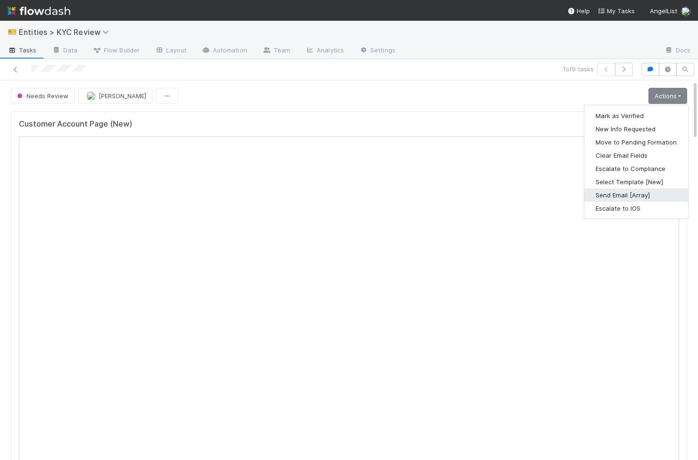
click at [633, 191] on button "Send Email [Array]" at bounding box center [636, 194] width 104 height 13
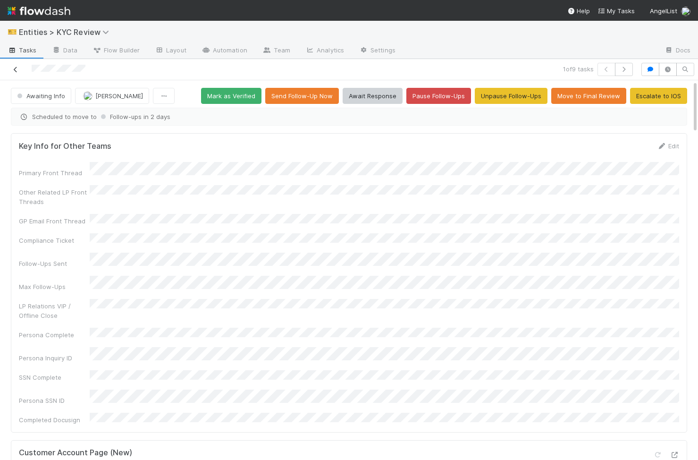
click at [18, 69] on icon at bounding box center [15, 70] width 9 height 6
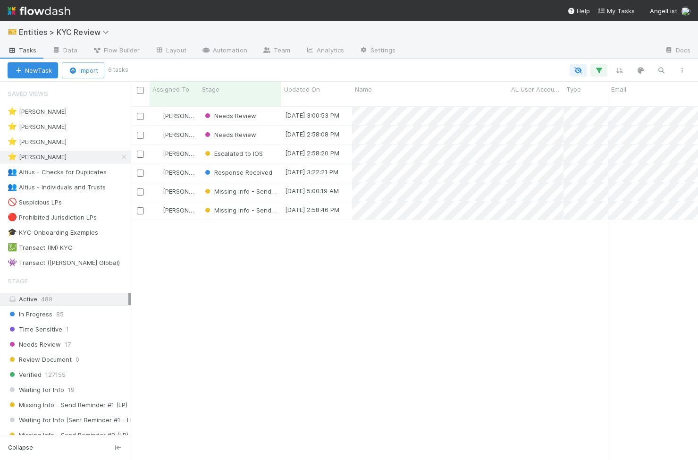
scroll to position [0, 0]
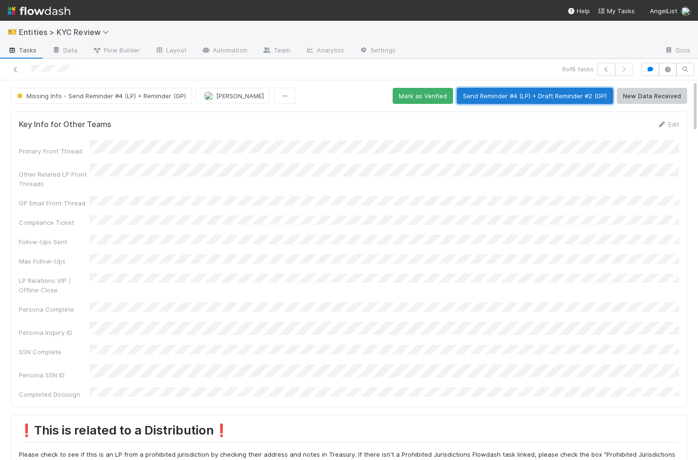
drag, startPoint x: 550, startPoint y: 98, endPoint x: 470, endPoint y: 251, distance: 173.2
click at [481, 100] on button "Send Reminder #4 (LP) + Draft Reminder #2 (GP)" at bounding box center [535, 96] width 156 height 16
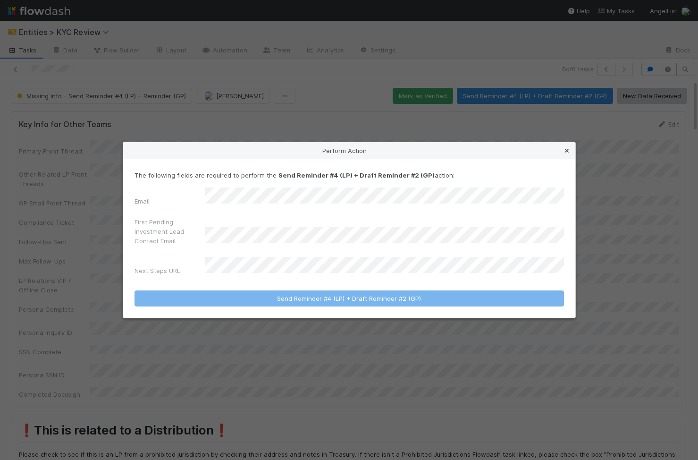
click at [566, 154] on icon at bounding box center [566, 151] width 9 height 6
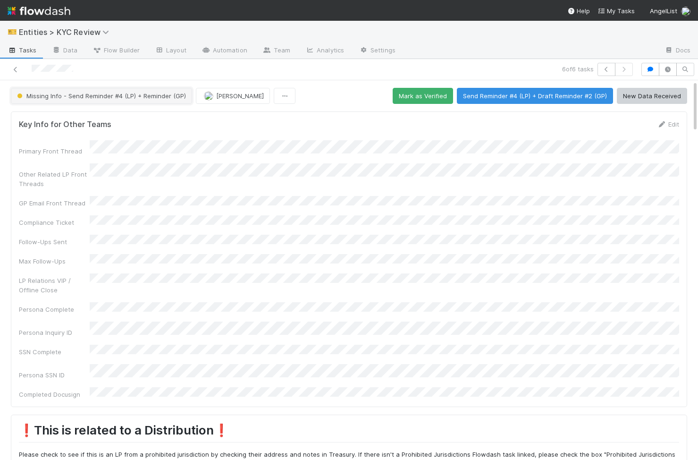
click at [141, 92] on span "Missing Info - Send Reminder #4 (LP) + Reminder (GP)" at bounding box center [100, 96] width 171 height 8
click at [221, 217] on div at bounding box center [349, 230] width 698 height 460
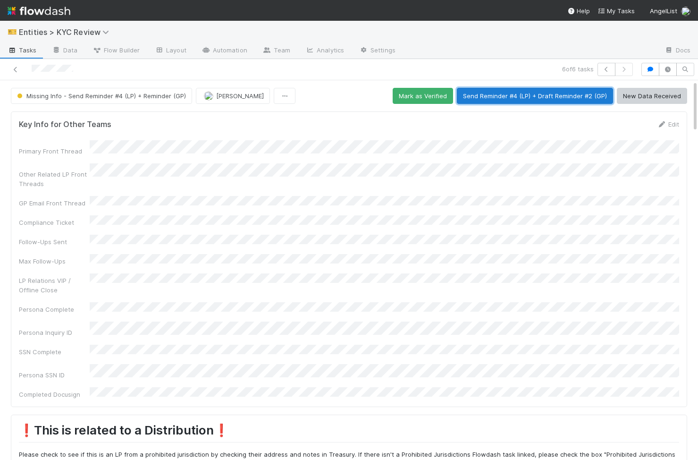
click at [540, 94] on button "Send Reminder #4 (LP) + Draft Reminder #2 (GP)" at bounding box center [535, 96] width 156 height 16
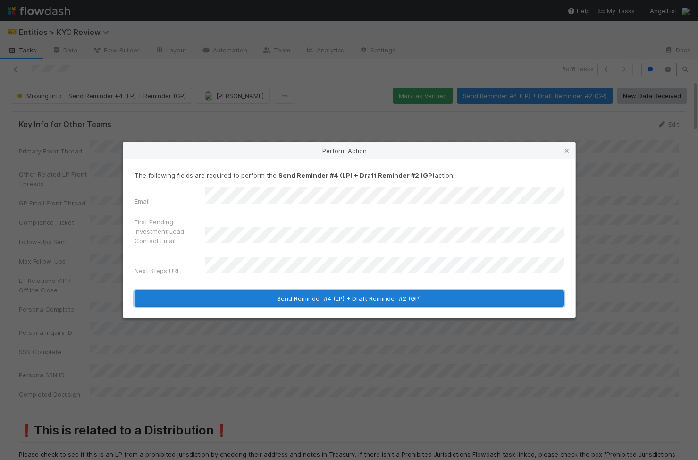
click at [267, 295] on button "Send Reminder #4 (LP) + Draft Reminder #2 (GP)" at bounding box center [348, 298] width 429 height 16
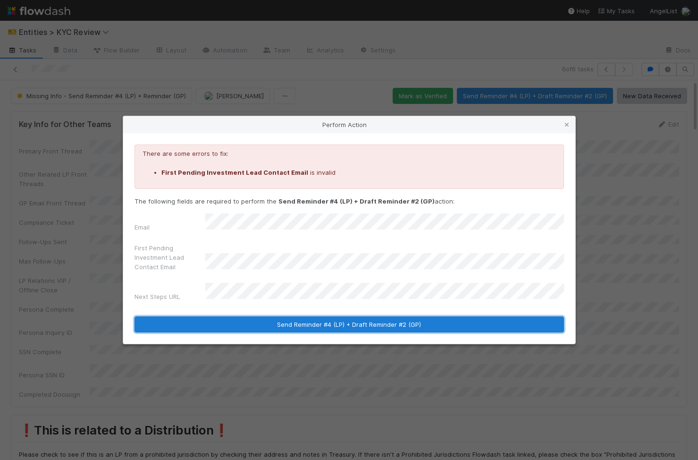
click at [319, 320] on button "Send Reminder #4 (LP) + Draft Reminder #2 (GP)" at bounding box center [348, 324] width 429 height 16
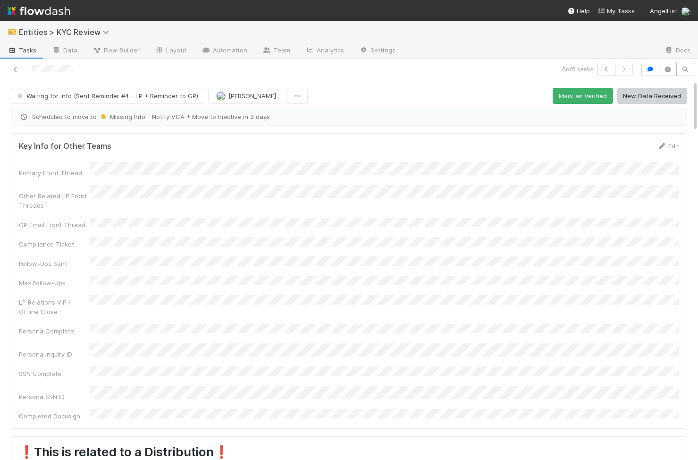
scroll to position [85, 0]
click at [605, 74] on button "button" at bounding box center [606, 69] width 18 height 13
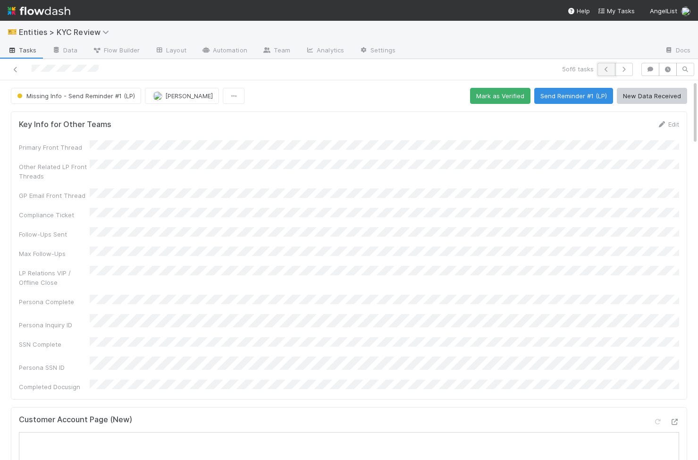
click at [607, 71] on icon "button" at bounding box center [606, 70] width 9 height 6
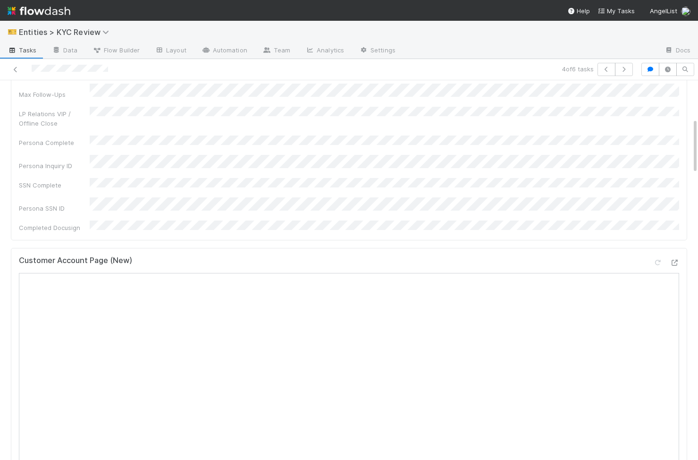
scroll to position [320, 0]
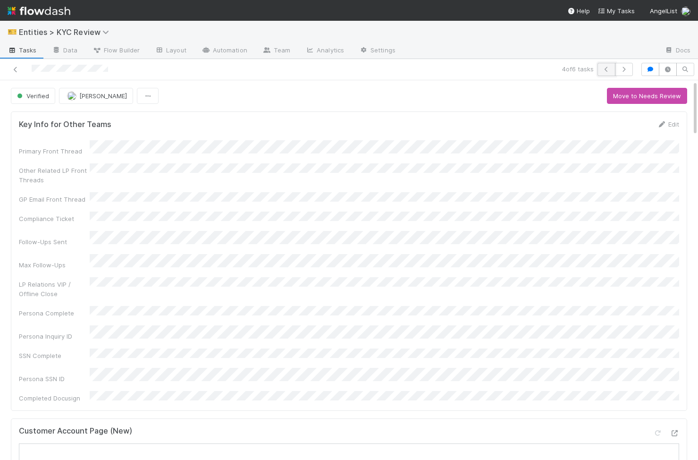
click at [605, 72] on icon "button" at bounding box center [606, 70] width 9 height 6
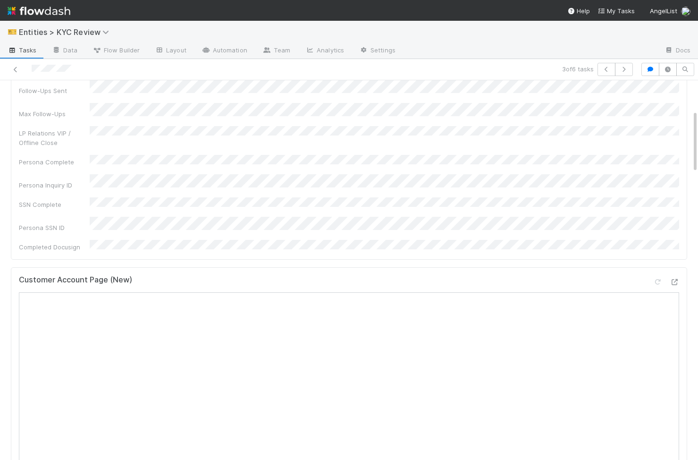
scroll to position [314, 0]
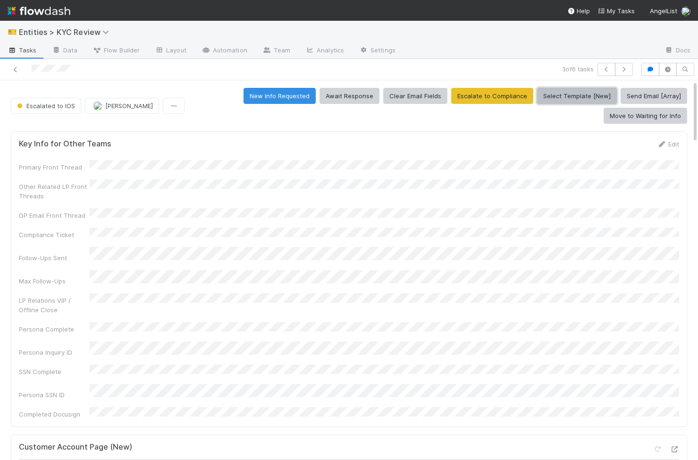
click at [537, 88] on button "Select Template [New]" at bounding box center [577, 96] width 80 height 16
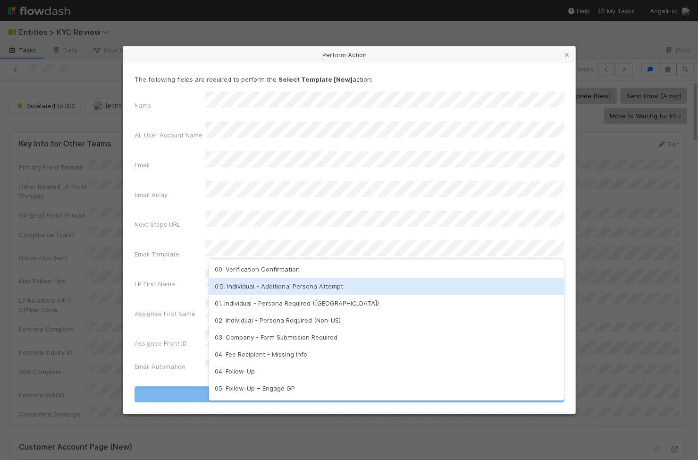
click at [292, 289] on div "0.5. Individual - Additional Persona Attempt" at bounding box center [386, 285] width 355 height 17
click at [310, 284] on div "0.5. Individual - Additional Persona Attempt" at bounding box center [386, 285] width 355 height 17
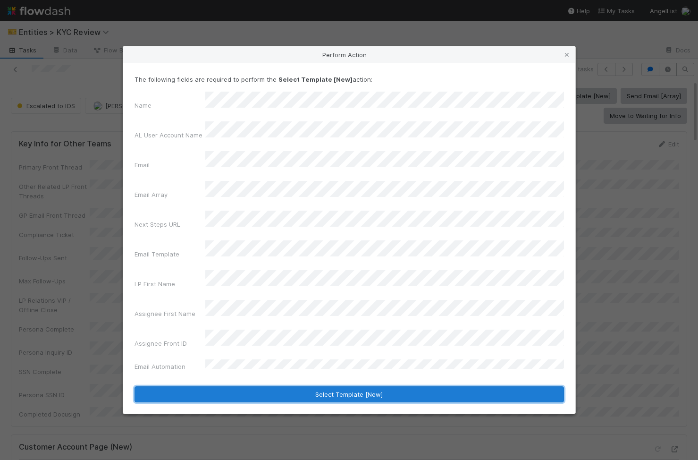
click at [313, 386] on button "Select Template [New]" at bounding box center [348, 394] width 429 height 16
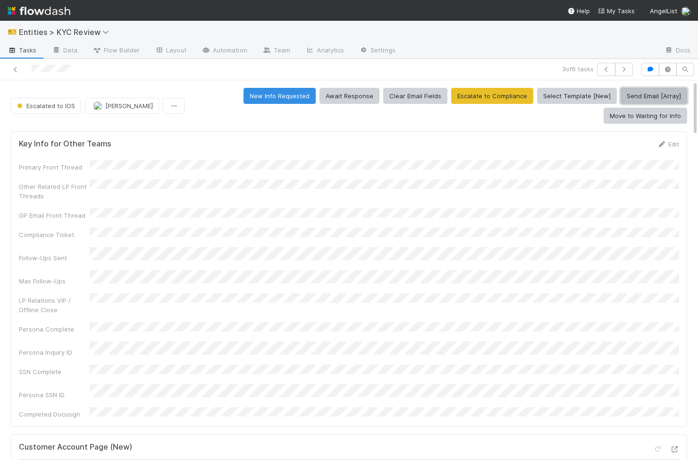
click at [620, 91] on button "Send Email [Array]" at bounding box center [653, 96] width 67 height 16
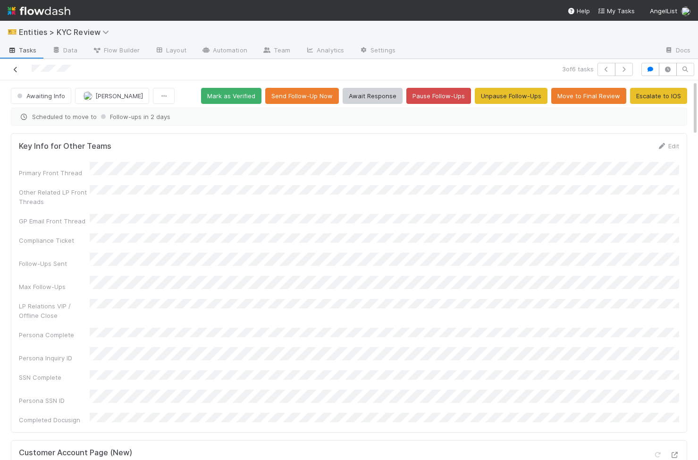
click at [17, 67] on icon at bounding box center [15, 70] width 9 height 6
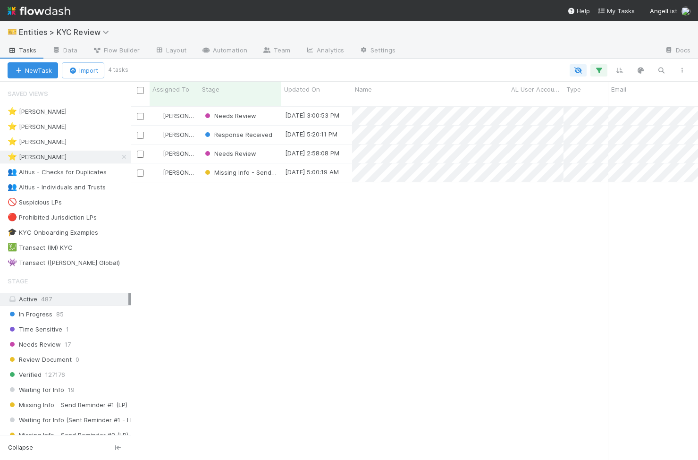
scroll to position [0, 0]
click at [267, 148] on div "Needs Review" at bounding box center [240, 153] width 82 height 18
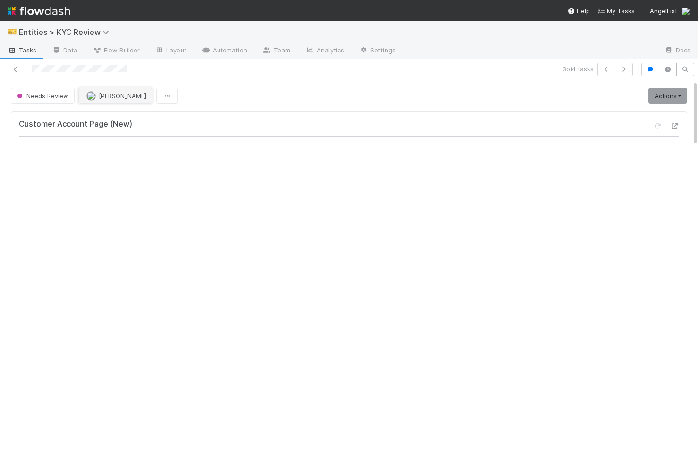
click at [99, 95] on span "[PERSON_NAME]" at bounding box center [123, 96] width 48 height 8
click at [16, 66] on link at bounding box center [15, 69] width 9 height 9
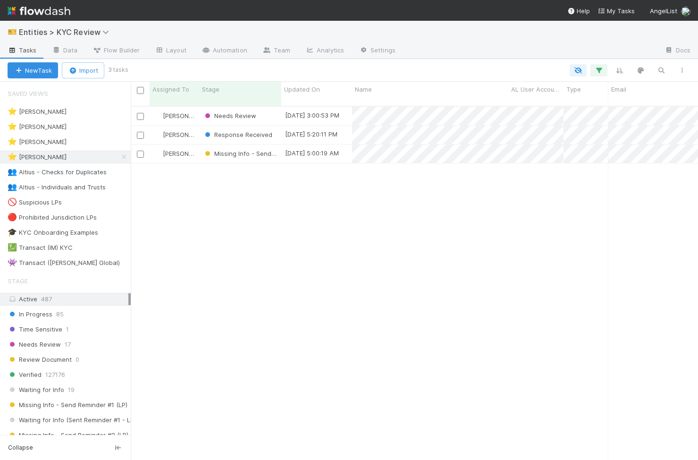
scroll to position [361, 567]
click at [267, 107] on div "Needs Review" at bounding box center [240, 116] width 82 height 18
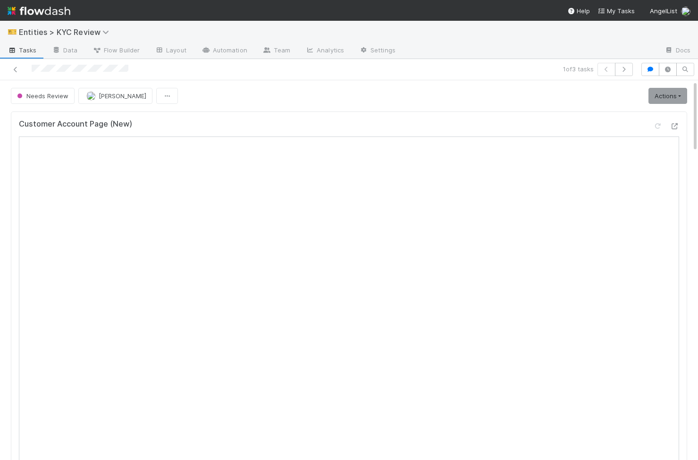
click at [680, 101] on link "Actions" at bounding box center [667, 96] width 39 height 16
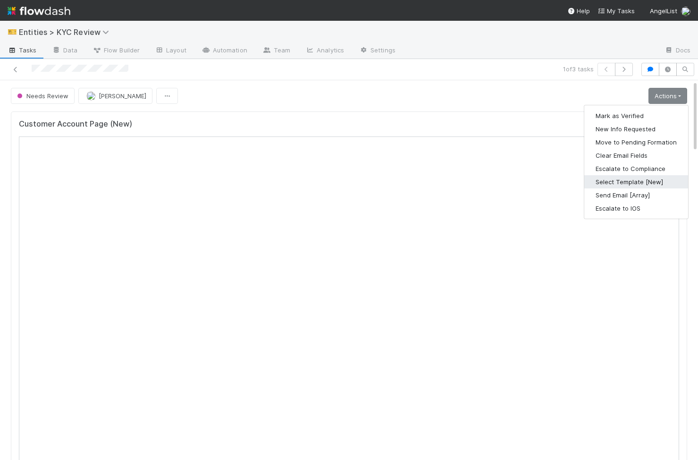
click at [629, 177] on button "Select Template [New]" at bounding box center [636, 181] width 104 height 13
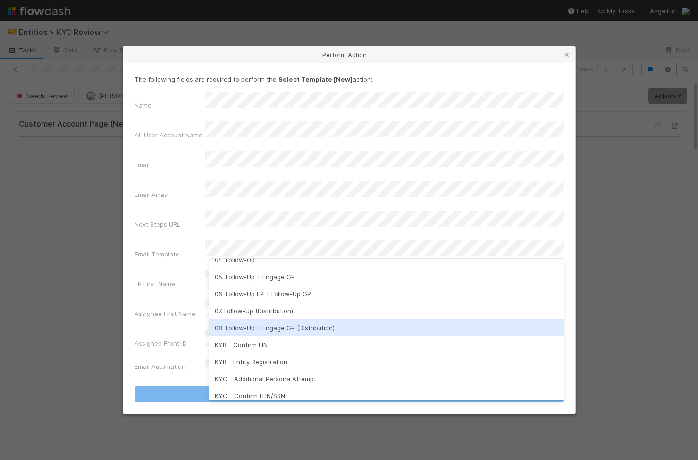
scroll to position [115, 0]
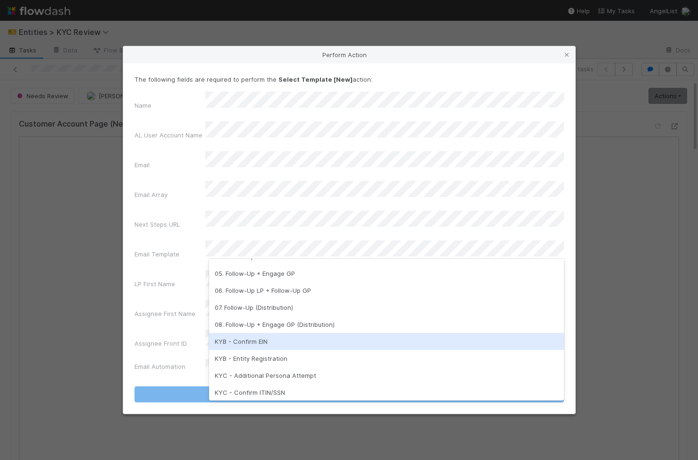
click at [282, 340] on div "KYB - Confirm EIN" at bounding box center [386, 341] width 355 height 17
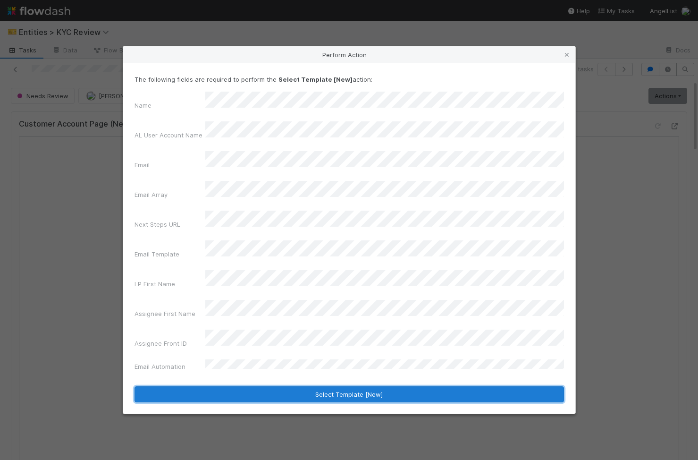
click at [265, 386] on button "Select Template [New]" at bounding box center [348, 394] width 429 height 16
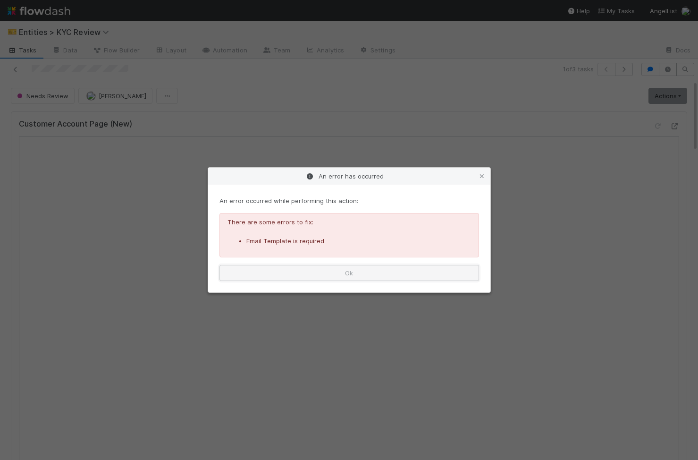
click at [447, 273] on button "Ok" at bounding box center [348, 273] width 259 height 16
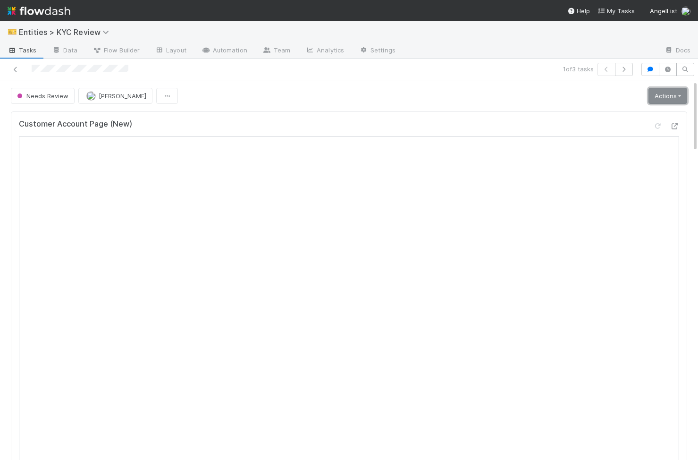
click at [670, 97] on link "Actions" at bounding box center [667, 96] width 39 height 16
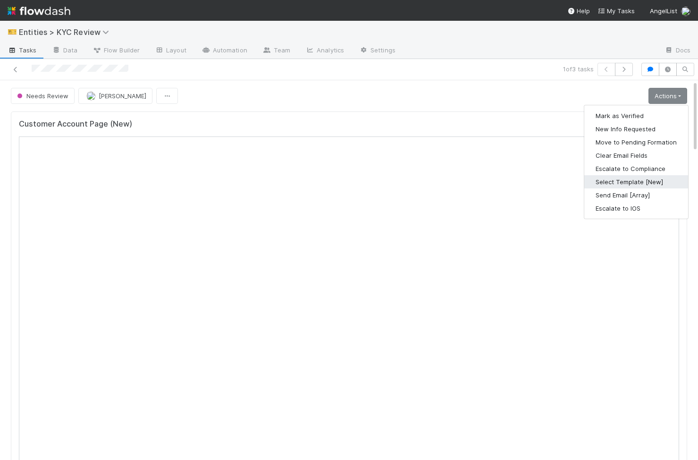
click at [632, 187] on button "Select Template [New]" at bounding box center [636, 181] width 104 height 13
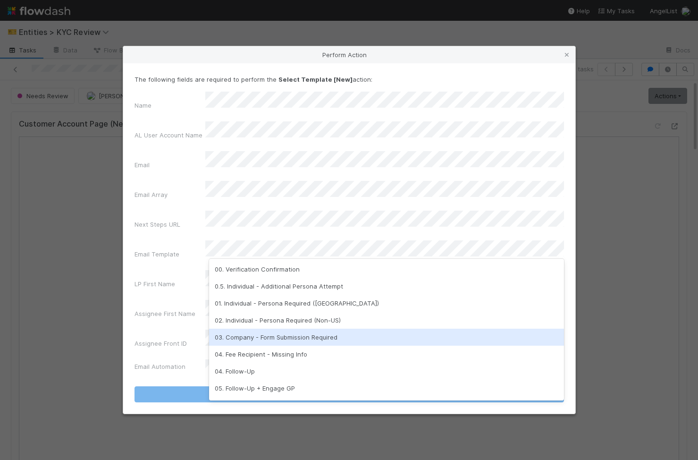
scroll to position [236, 0]
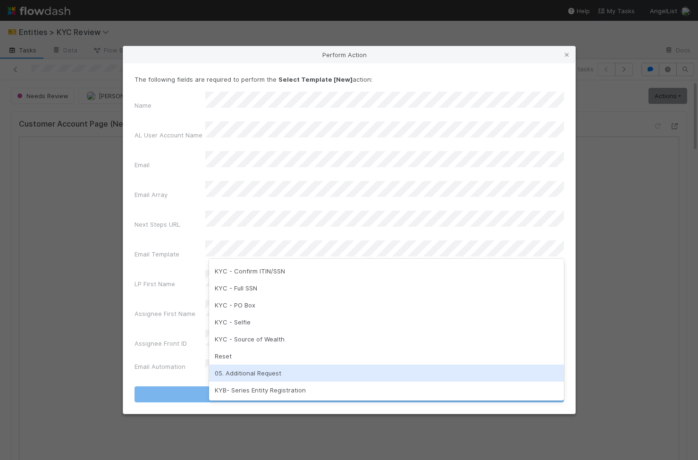
click at [291, 370] on div "05. Additional Request" at bounding box center [386, 372] width 355 height 17
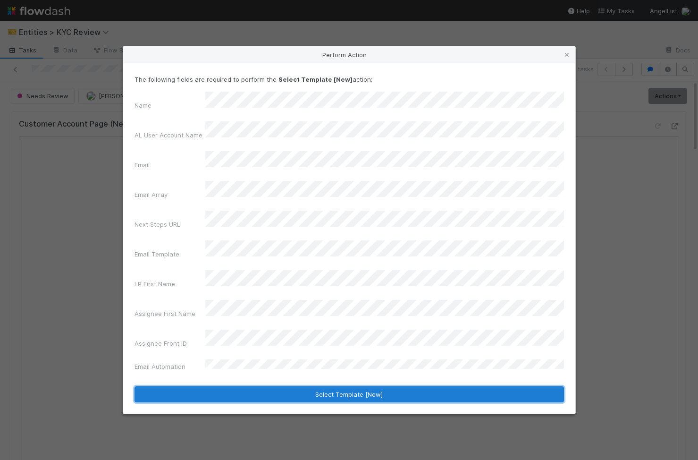
click at [291, 386] on button "Select Template [New]" at bounding box center [348, 394] width 429 height 16
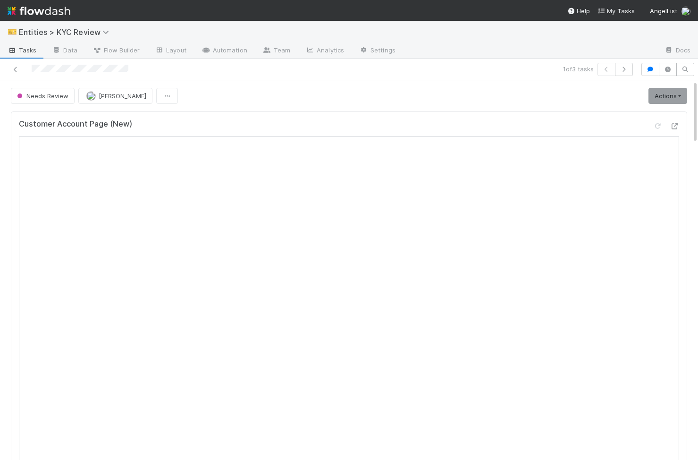
scroll to position [0, 0]
click at [675, 95] on link "Actions" at bounding box center [667, 96] width 39 height 16
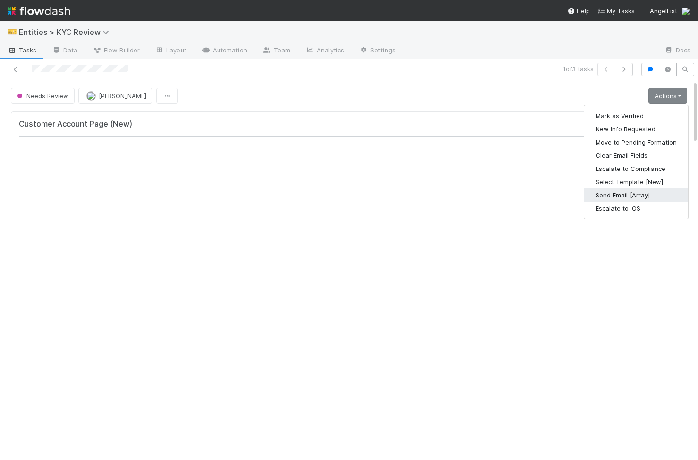
click at [629, 198] on button "Send Email [Array]" at bounding box center [636, 194] width 104 height 13
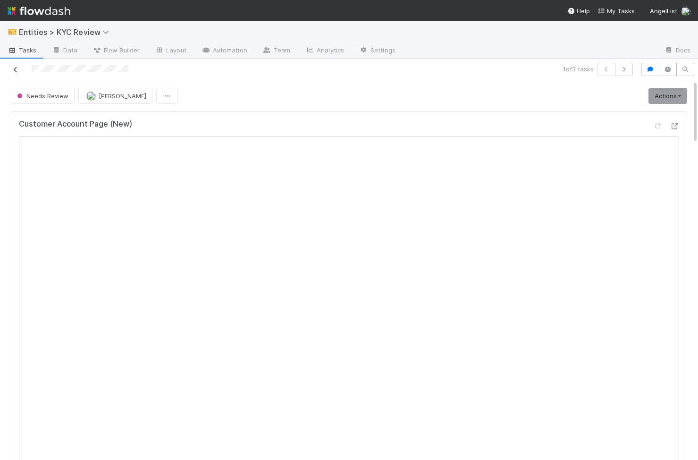
click at [14, 71] on icon at bounding box center [15, 70] width 9 height 6
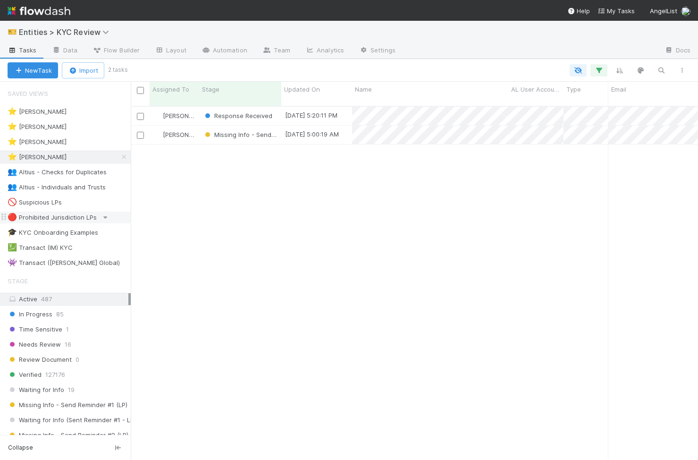
scroll to position [361, 567]
click at [282, 132] on div "8/23/25, 5:00:19 AM" at bounding box center [316, 134] width 71 height 18
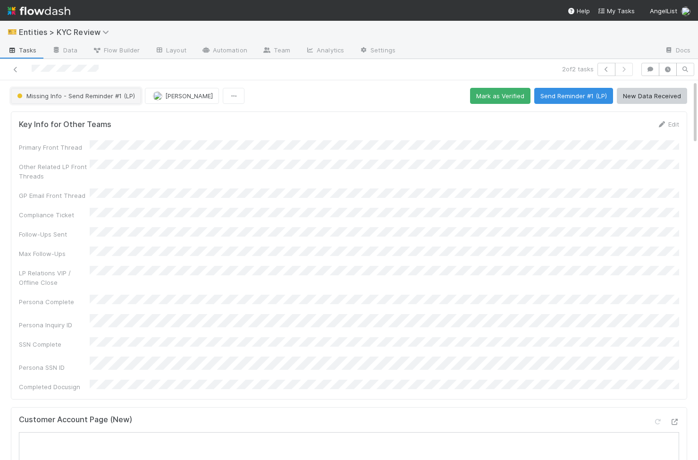
click at [53, 93] on span "Missing Info - Send Reminder #1 (LP)" at bounding box center [75, 96] width 120 height 8
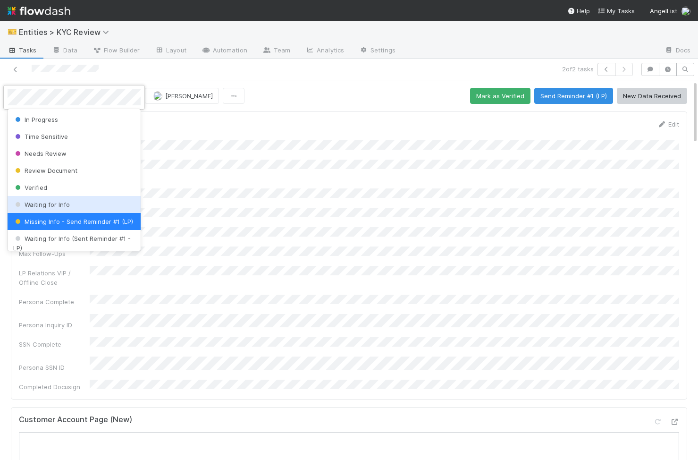
click at [78, 205] on div "Waiting for Info" at bounding box center [74, 204] width 133 height 17
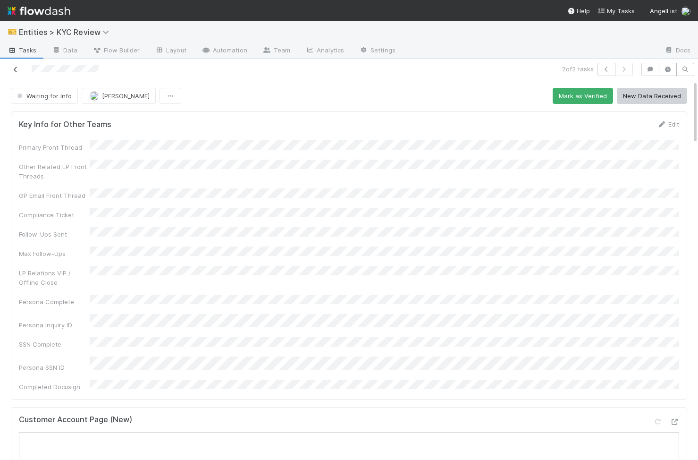
click at [17, 68] on icon at bounding box center [15, 70] width 9 height 6
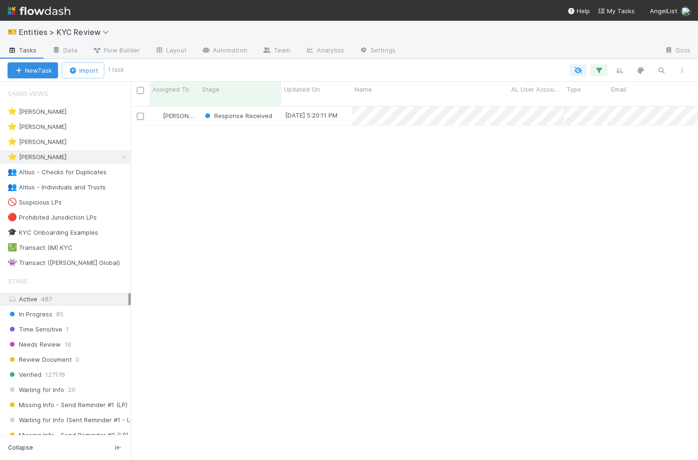
scroll to position [361, 567]
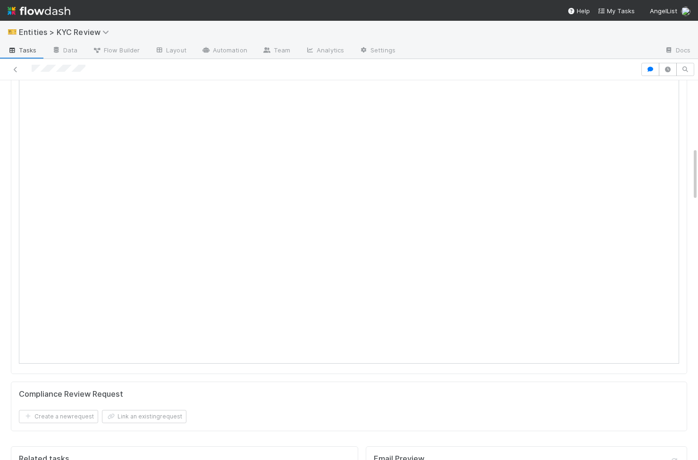
scroll to position [477, 0]
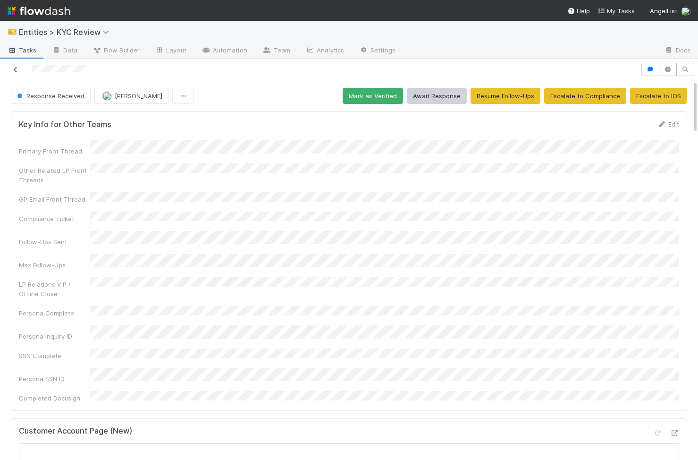
click at [17, 69] on icon at bounding box center [15, 70] width 9 height 6
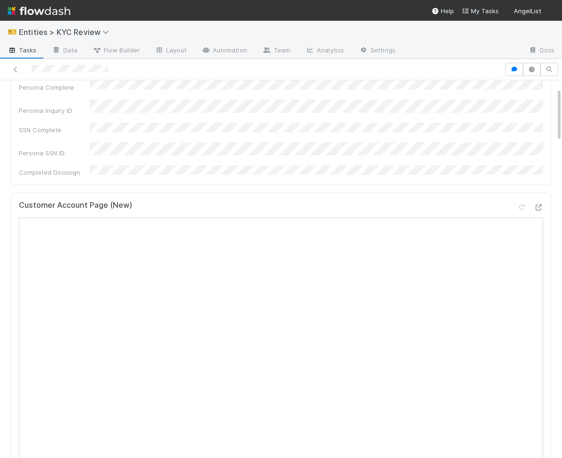
scroll to position [330, 0]
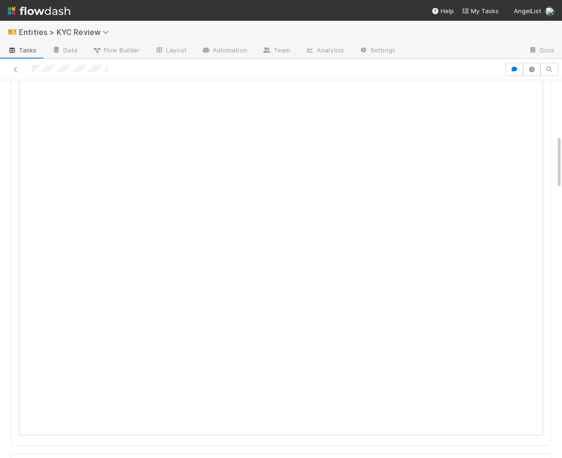
scroll to position [379, 0]
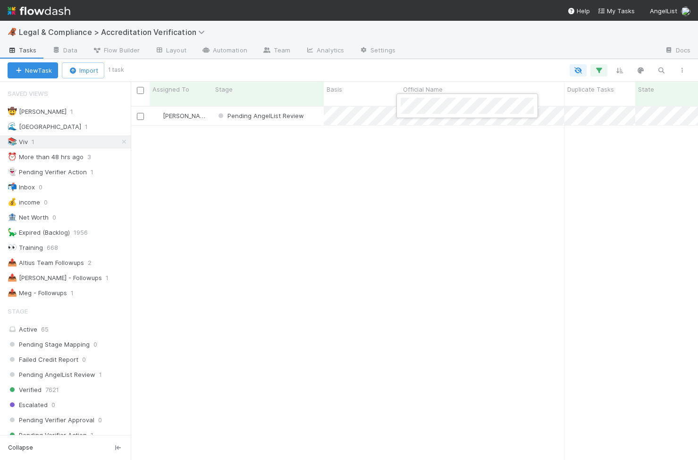
scroll to position [361, 567]
click at [273, 225] on div at bounding box center [349, 230] width 698 height 460
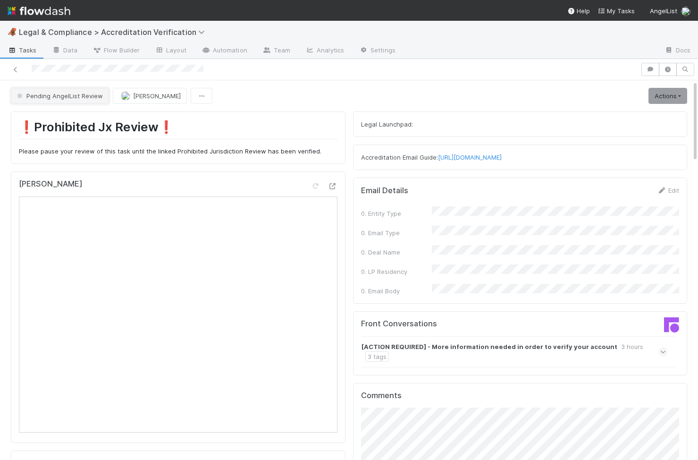
click at [75, 97] on span "Pending AngelList Review" at bounding box center [59, 96] width 88 height 8
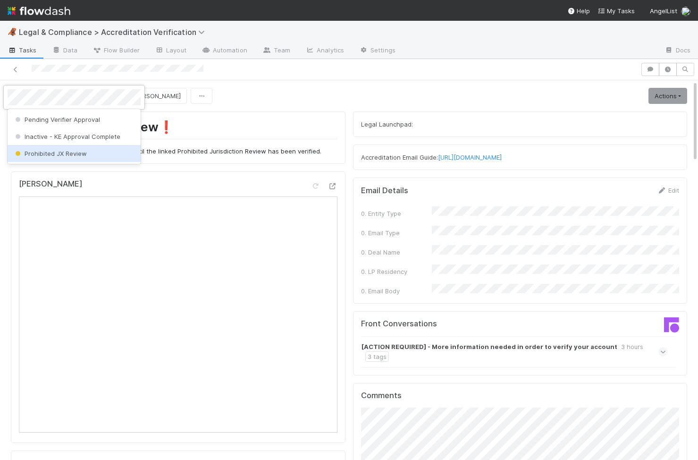
click at [65, 152] on span "Prohibited JX Review" at bounding box center [50, 154] width 74 height 8
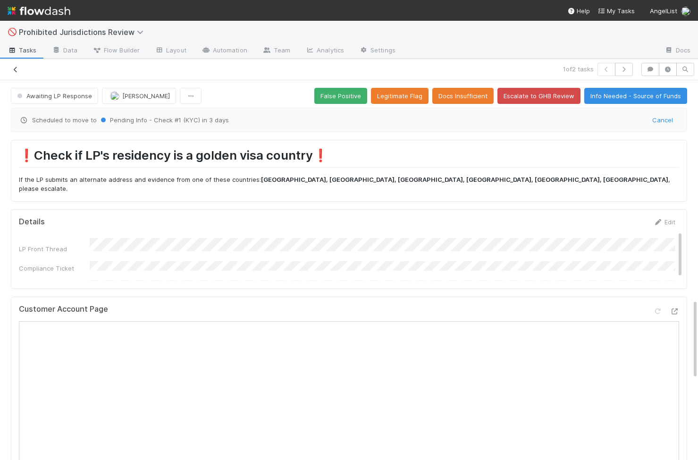
scroll to position [17, 0]
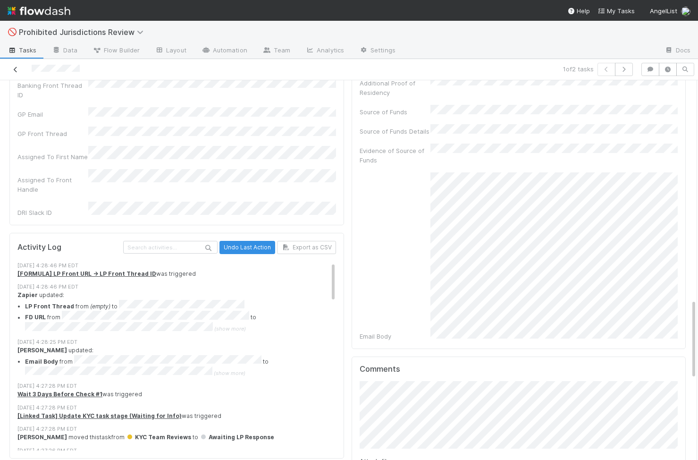
click at [16, 67] on icon at bounding box center [15, 70] width 9 height 6
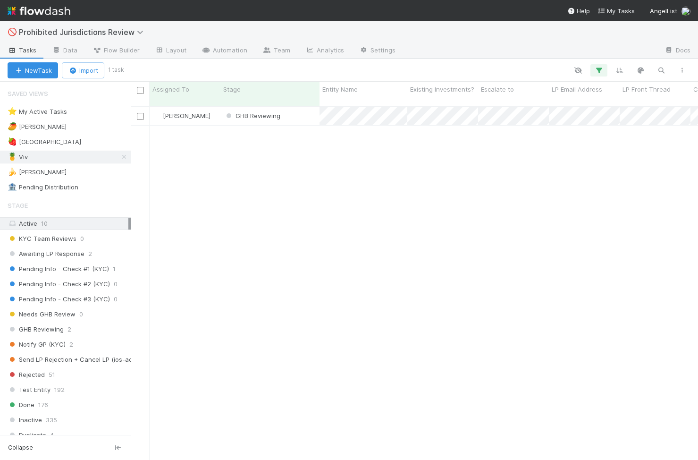
scroll to position [361, 567]
click at [661, 68] on icon "button" at bounding box center [660, 70] width 9 height 8
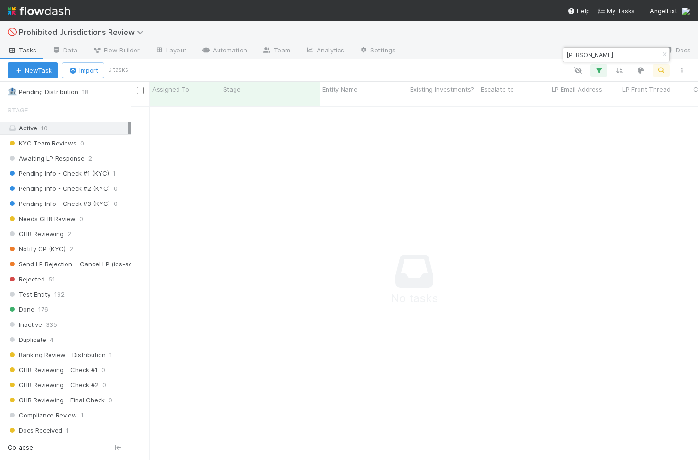
scroll to position [0, 0]
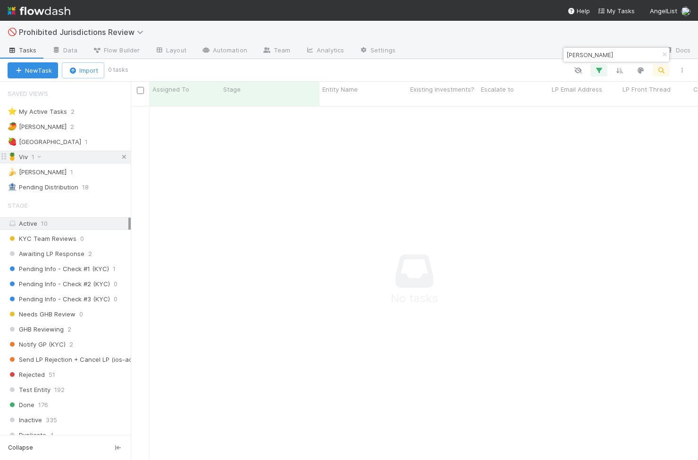
type input "[PERSON_NAME]"
click at [120, 157] on icon at bounding box center [123, 157] width 9 height 6
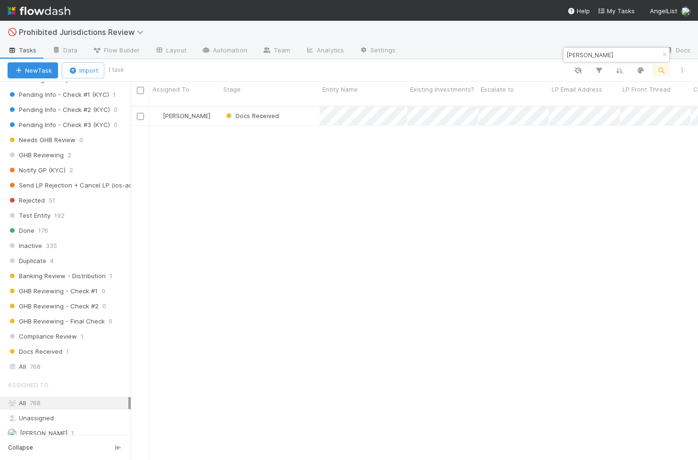
scroll to position [287, 0]
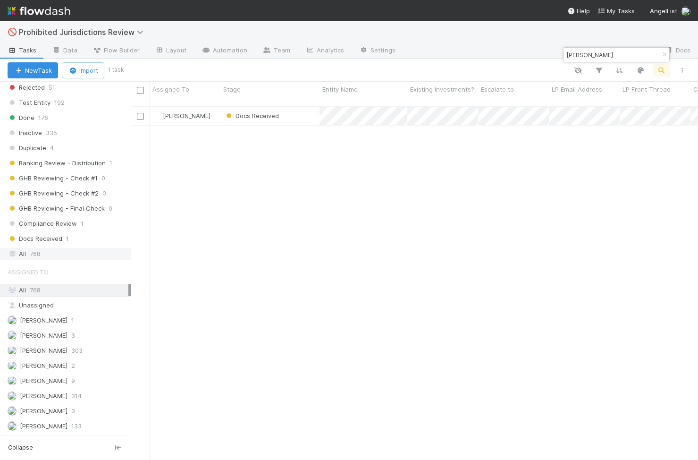
click at [67, 251] on div "All 768" at bounding box center [68, 254] width 121 height 12
click at [304, 111] on div "Docs Received" at bounding box center [269, 116] width 99 height 18
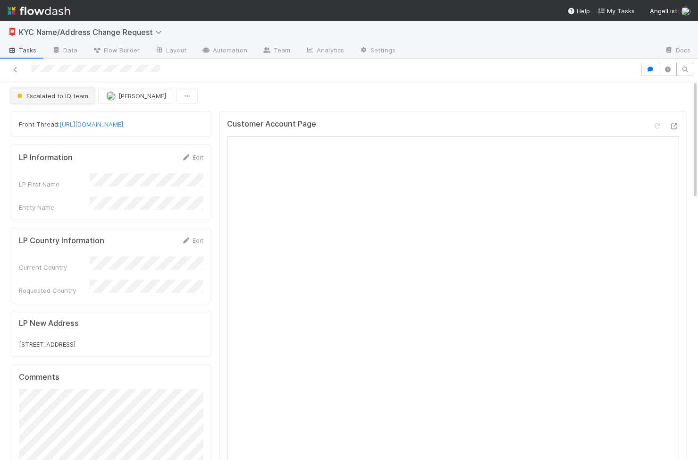
click at [56, 102] on button "Escalated to IQ team" at bounding box center [53, 96] width 84 height 16
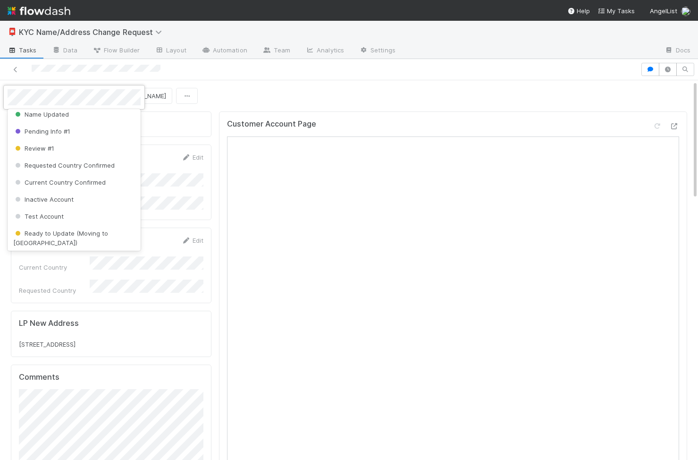
scroll to position [137, 0]
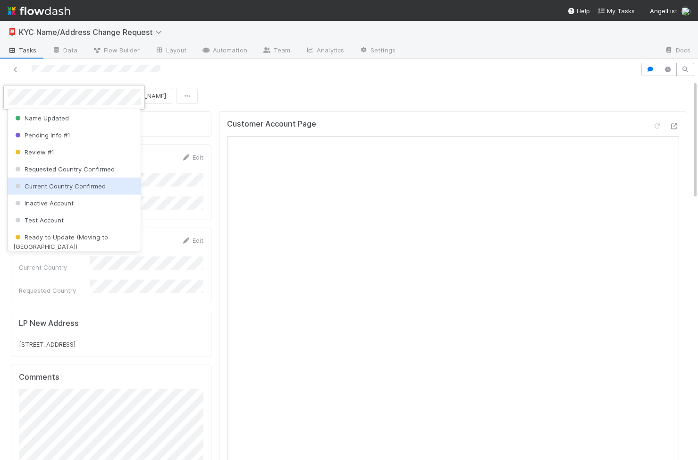
click at [106, 190] on div "Current Country Confirmed" at bounding box center [74, 185] width 133 height 17
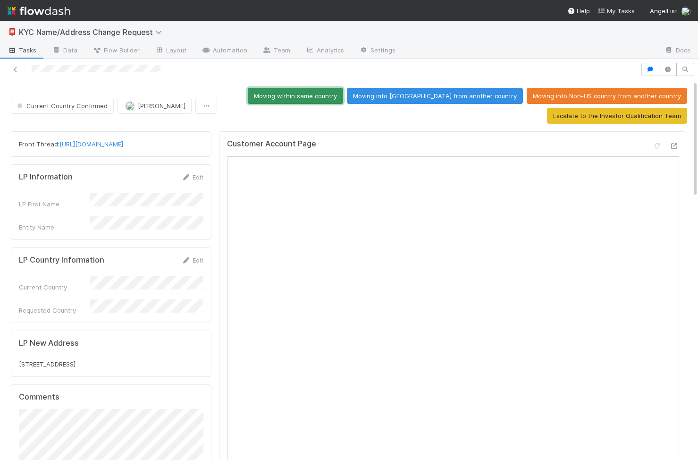
click at [343, 96] on button "Moving within same country" at bounding box center [295, 96] width 95 height 16
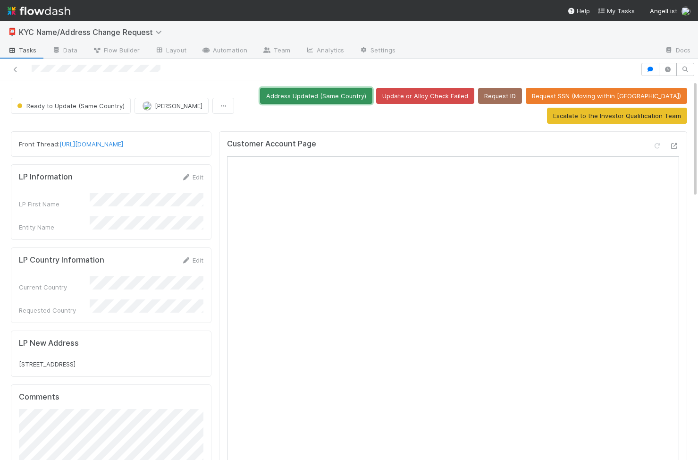
click at [372, 100] on button "Address Updated (Same Country)" at bounding box center [316, 96] width 112 height 16
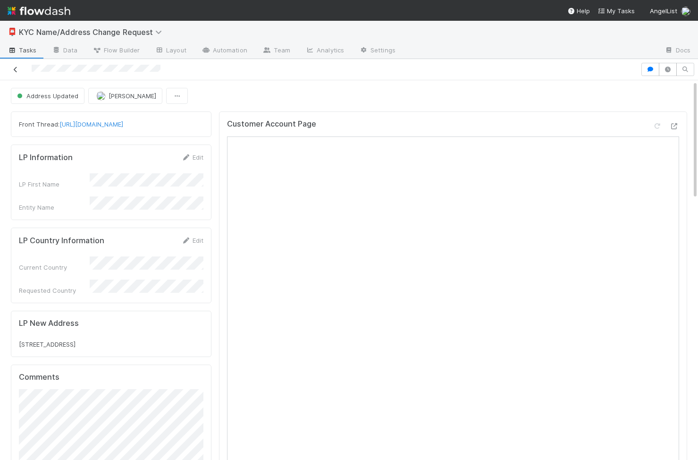
click at [19, 67] on icon at bounding box center [15, 70] width 9 height 6
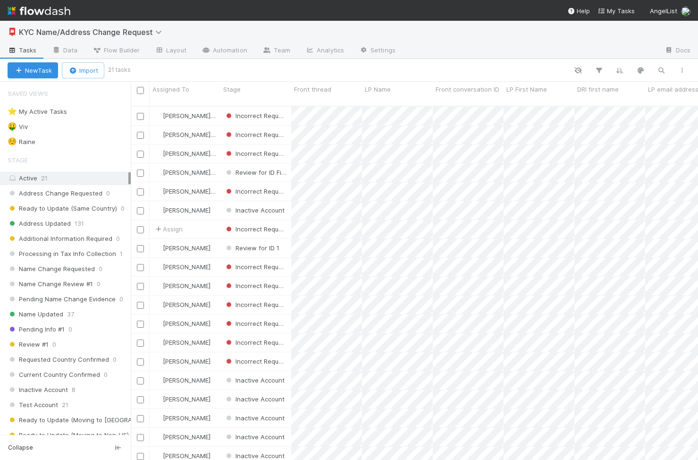
scroll to position [0, 0]
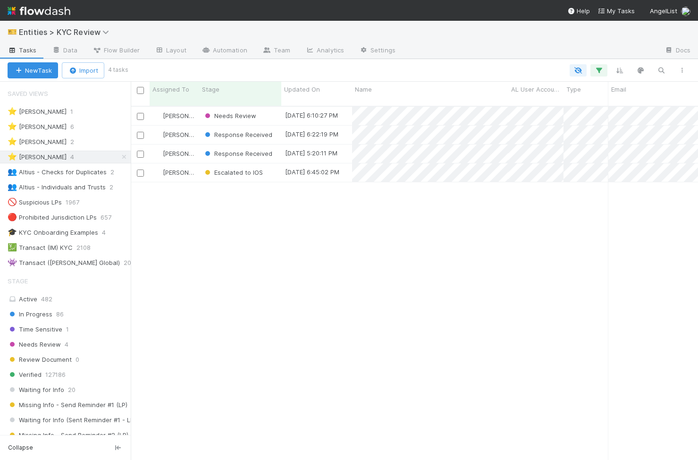
scroll to position [361, 567]
